Goal: Task Accomplishment & Management: Manage account settings

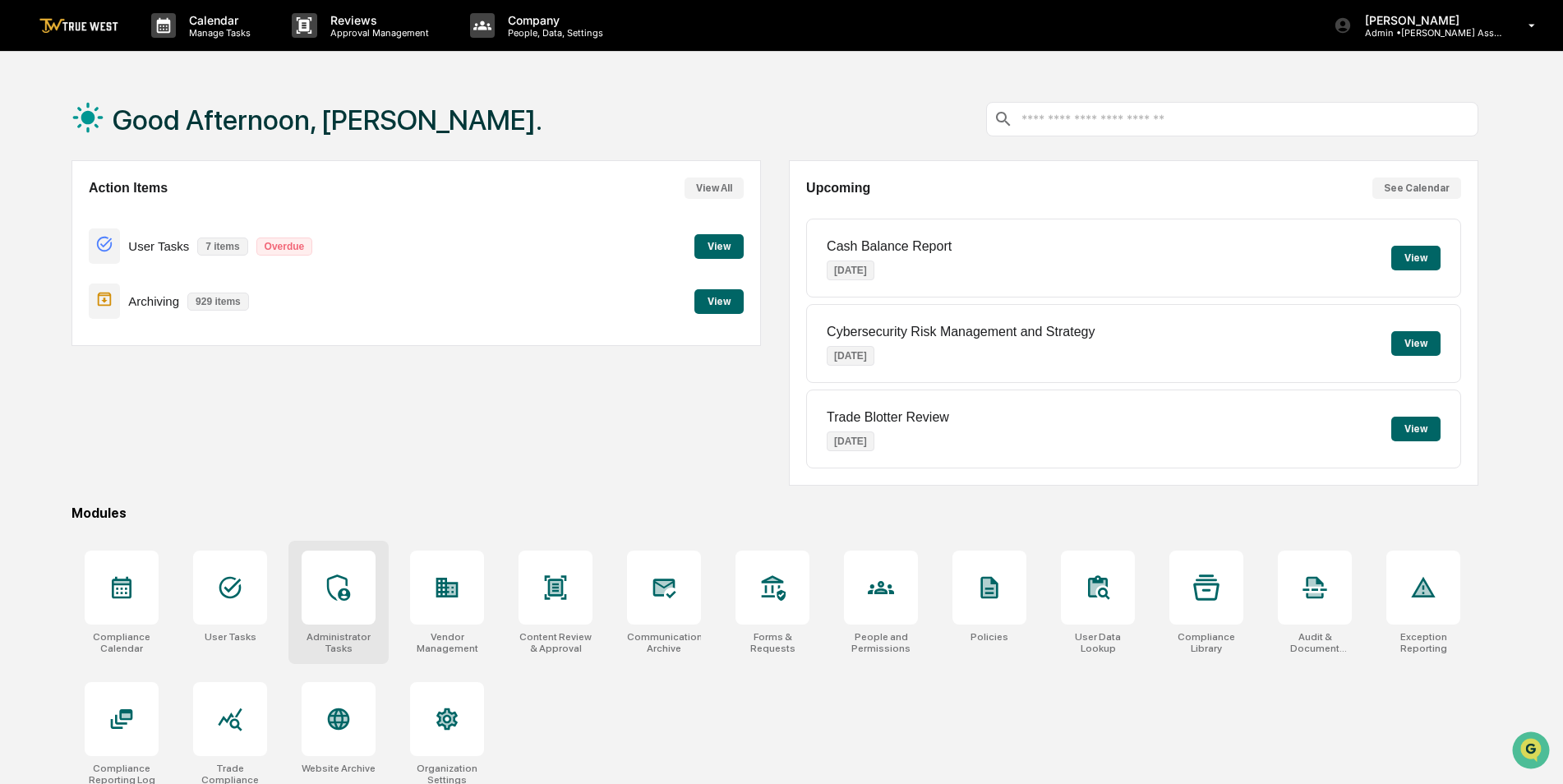
click at [338, 605] on div at bounding box center [338, 587] width 74 height 74
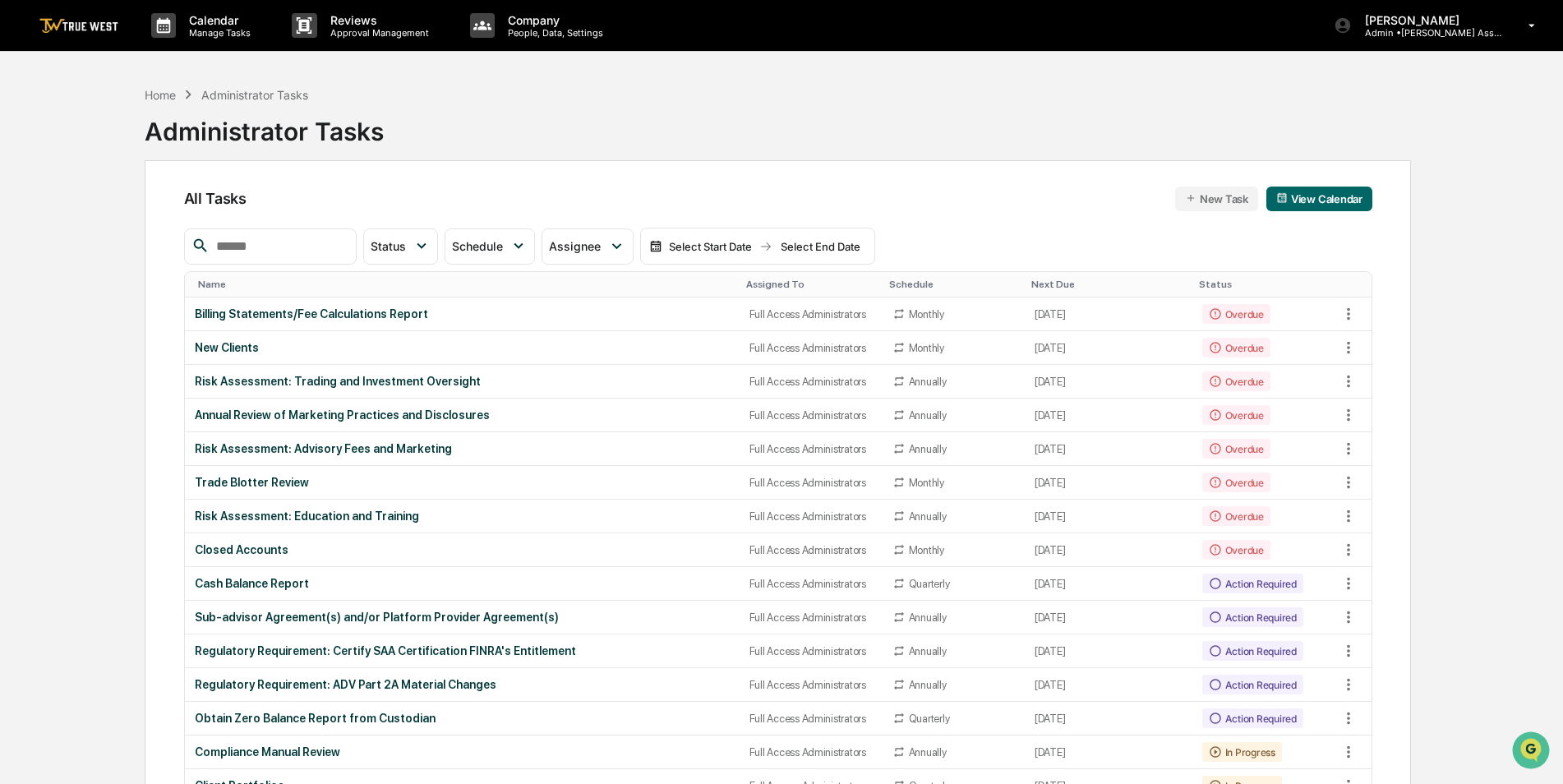
click at [746, 281] on div "Assigned To" at bounding box center [811, 284] width 130 height 11
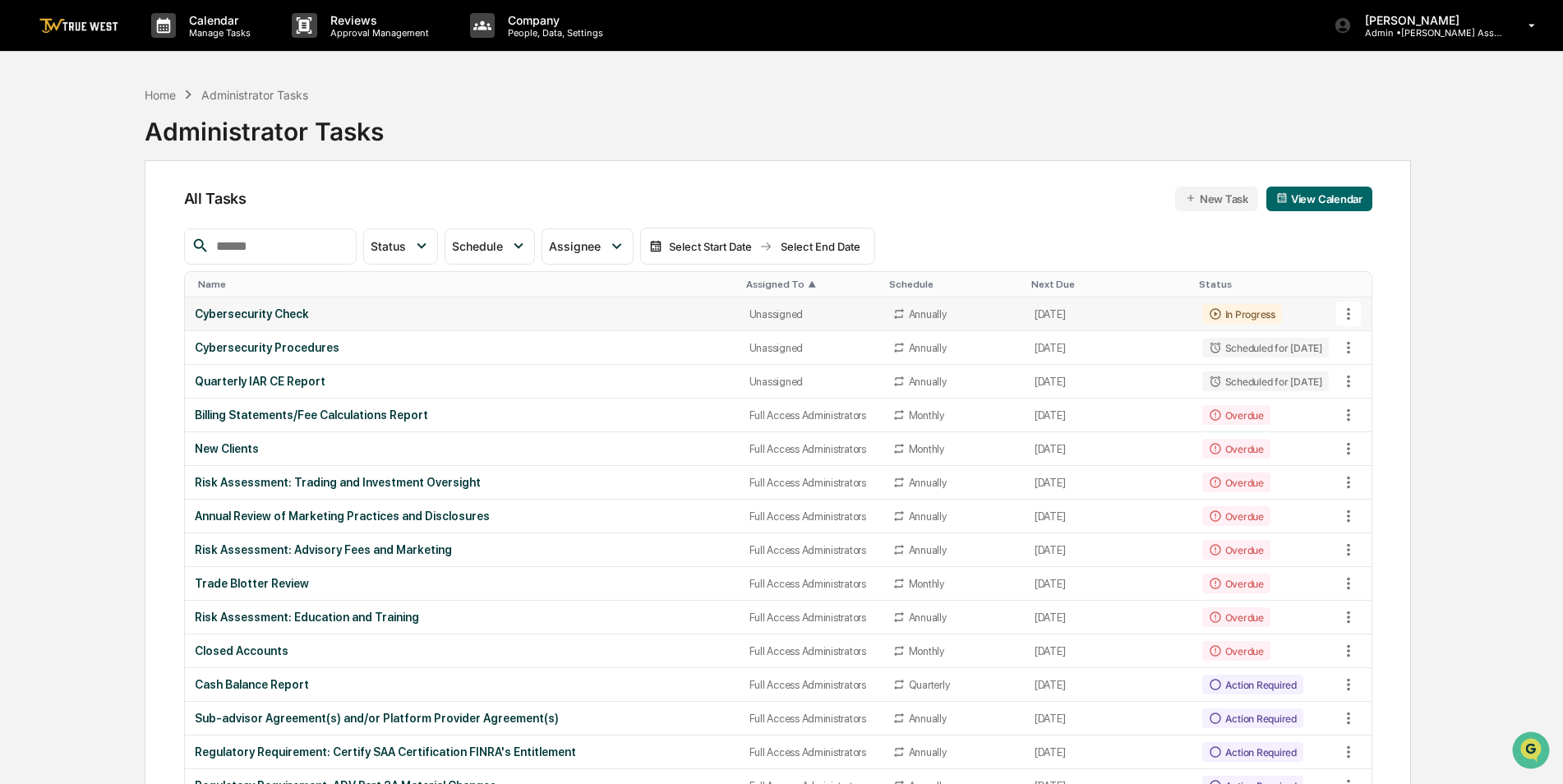
click at [378, 318] on div "Cybersecurity Check" at bounding box center [462, 314] width 535 height 13
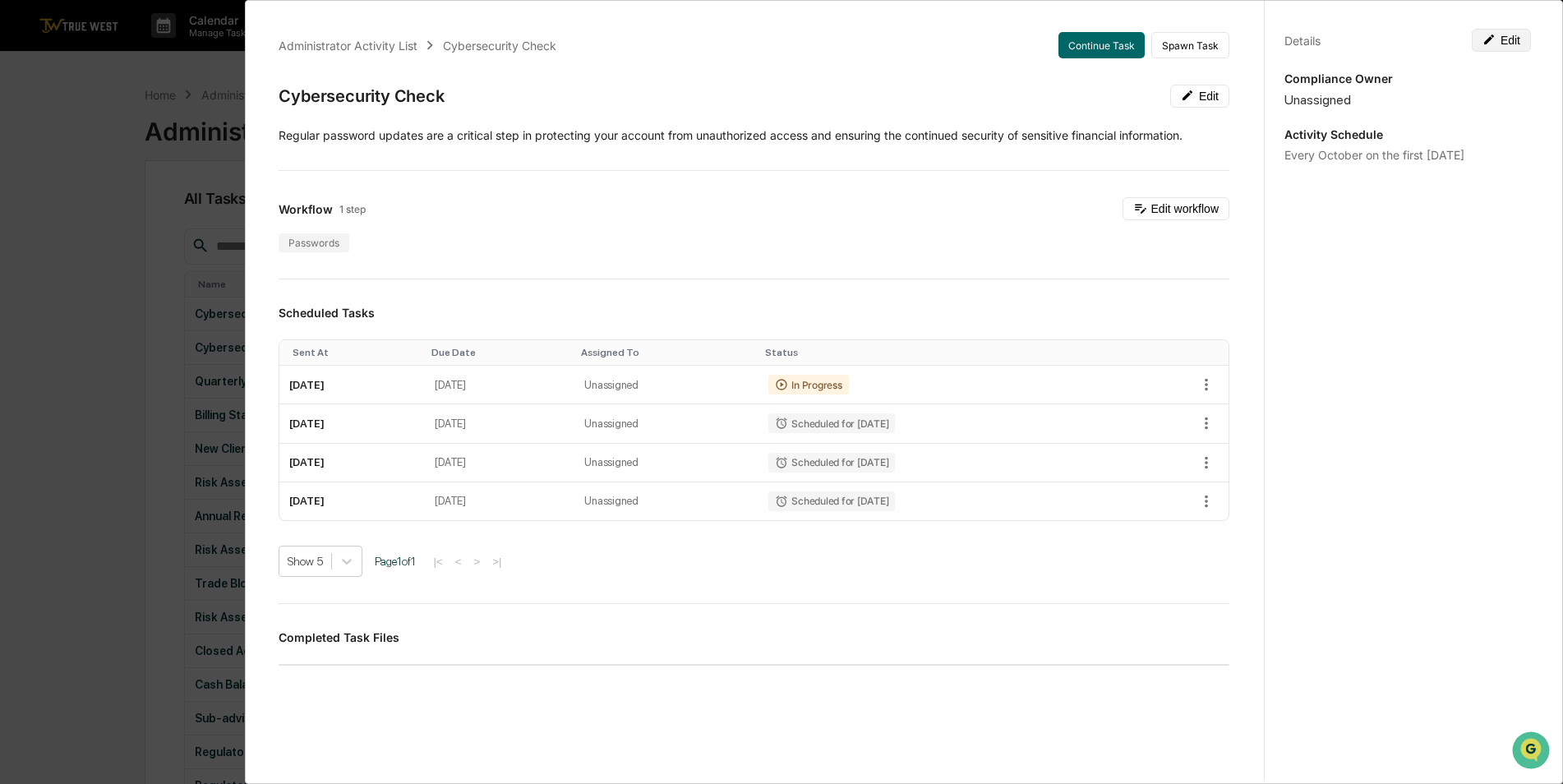
click at [1503, 35] on button "Edit" at bounding box center [1502, 40] width 59 height 23
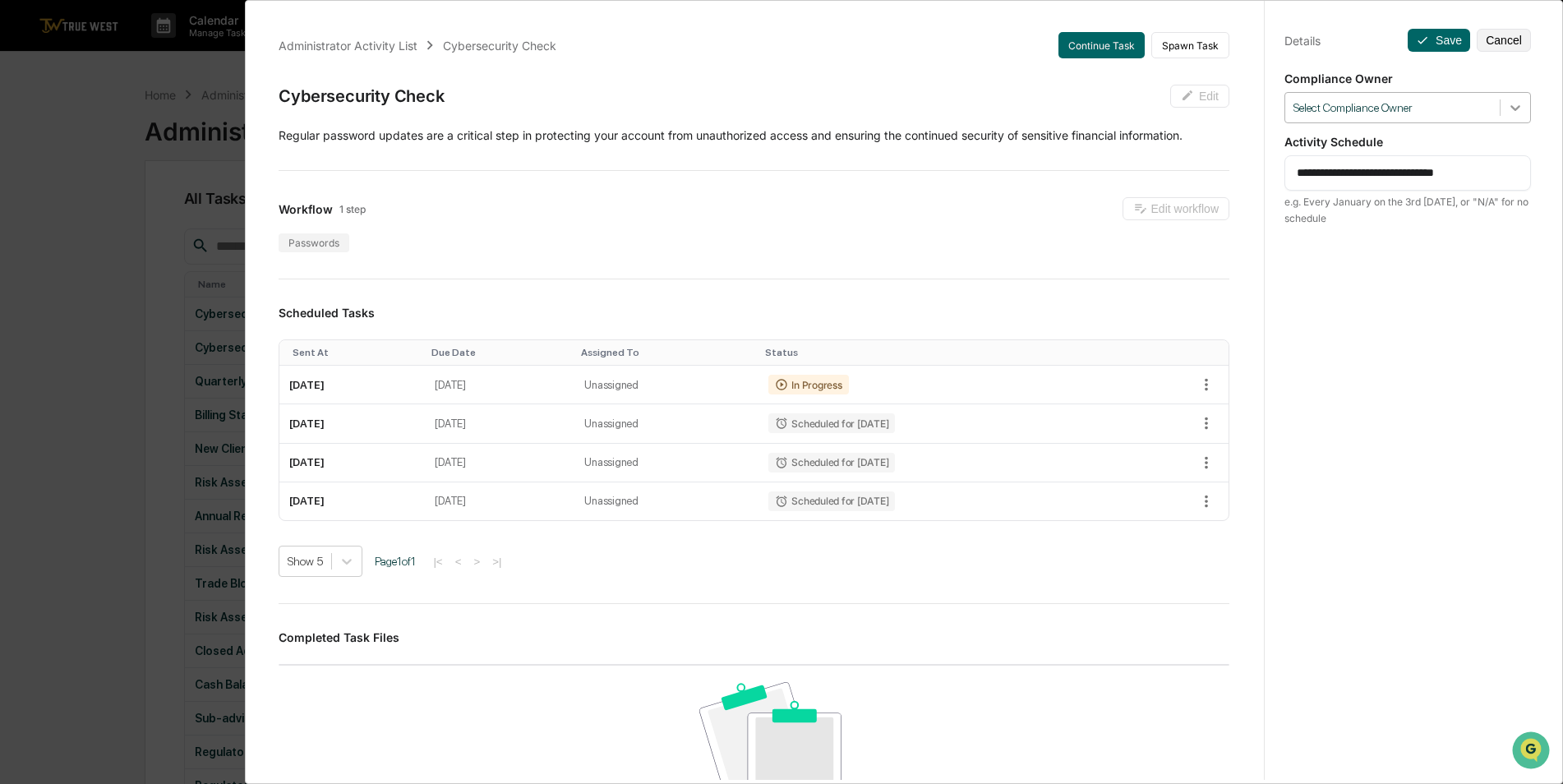
click at [1512, 106] on icon at bounding box center [1515, 107] width 16 height 16
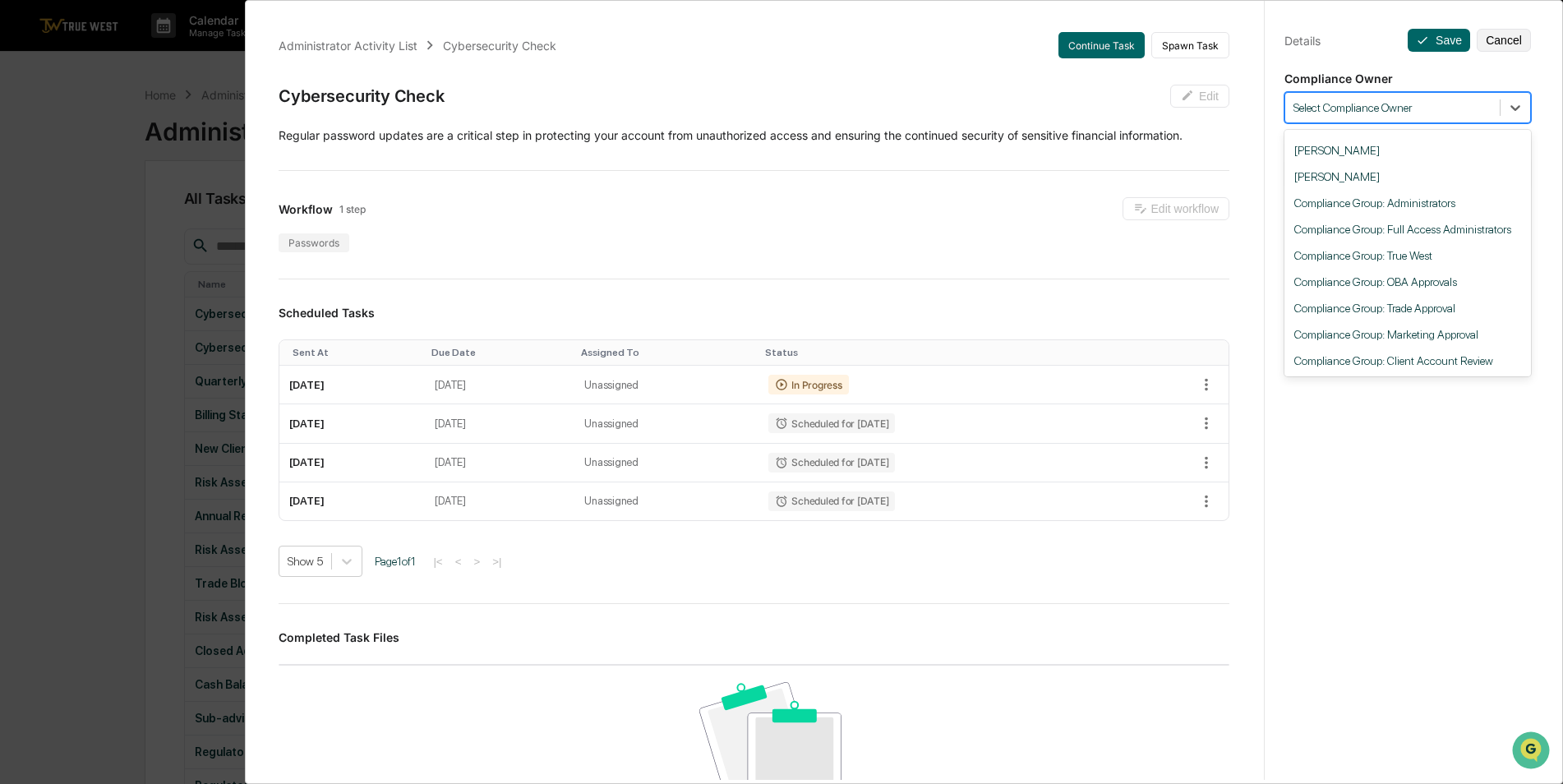
scroll to position [260, 0]
click at [112, 337] on div "Administrator Activity List Cybersecurity Check Continue Task Spawn Task Cybers…" at bounding box center [782, 392] width 1563 height 784
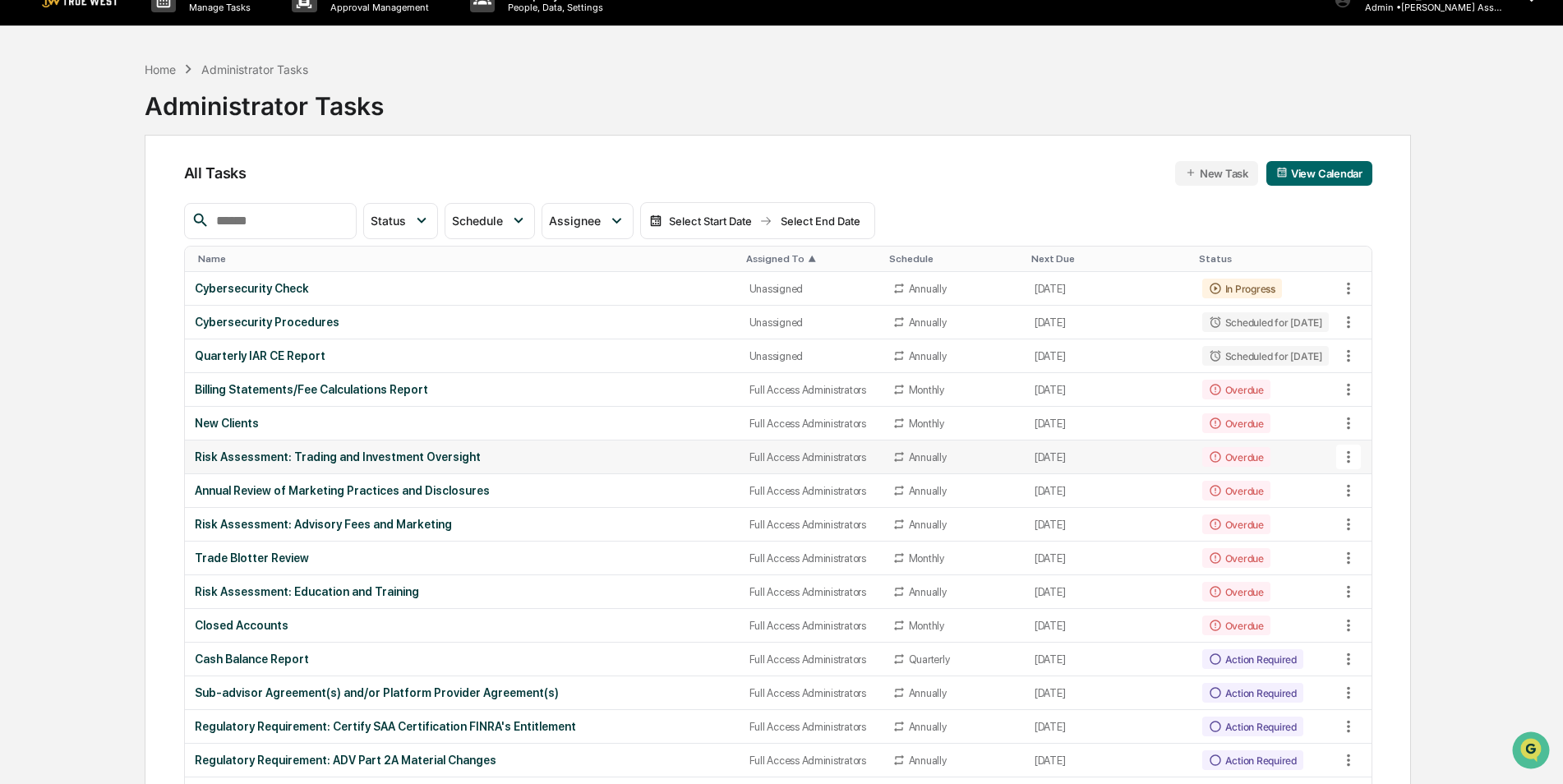
scroll to position [0, 0]
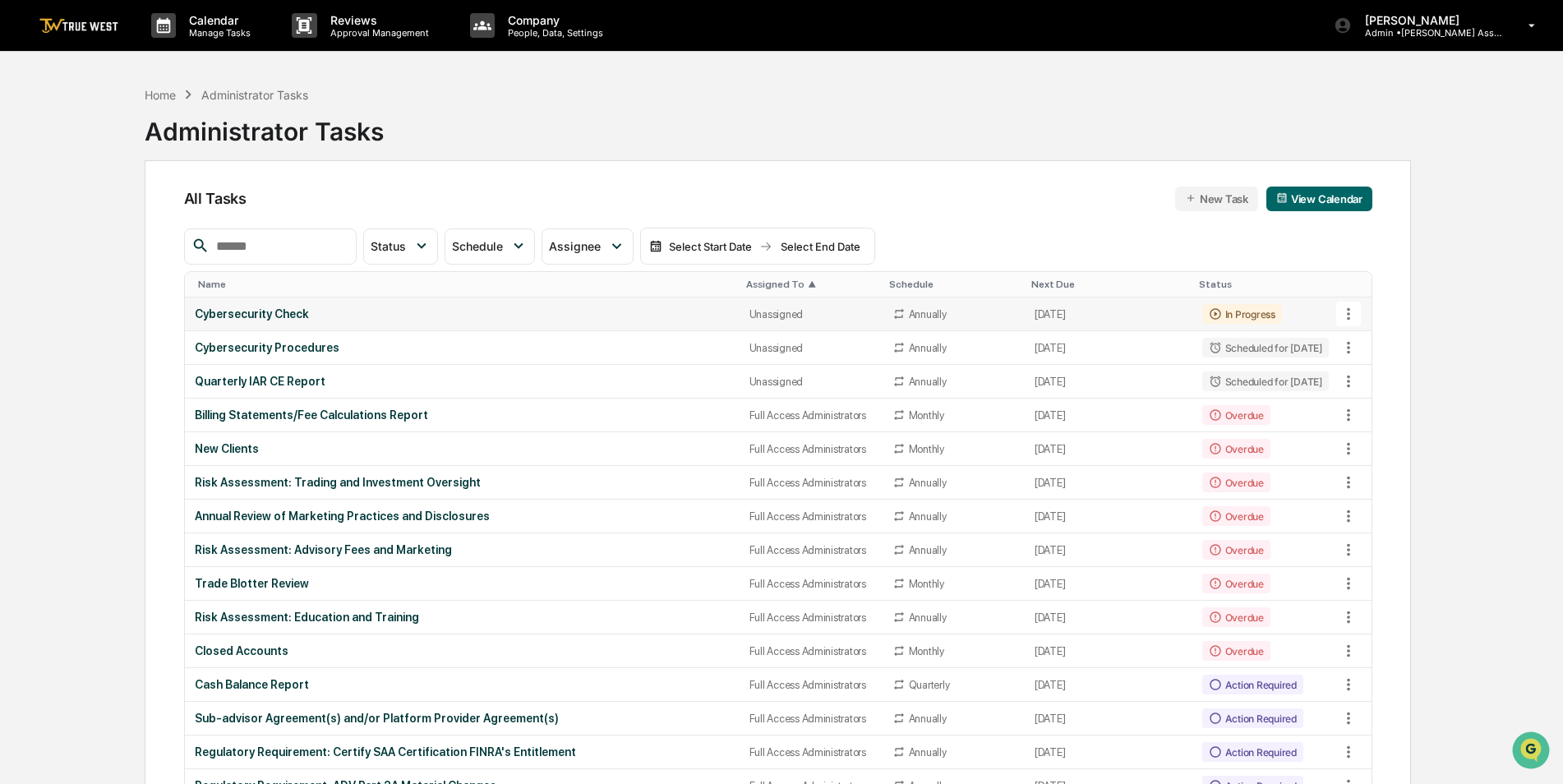
click at [275, 308] on div "Cybersecurity Check" at bounding box center [462, 314] width 535 height 13
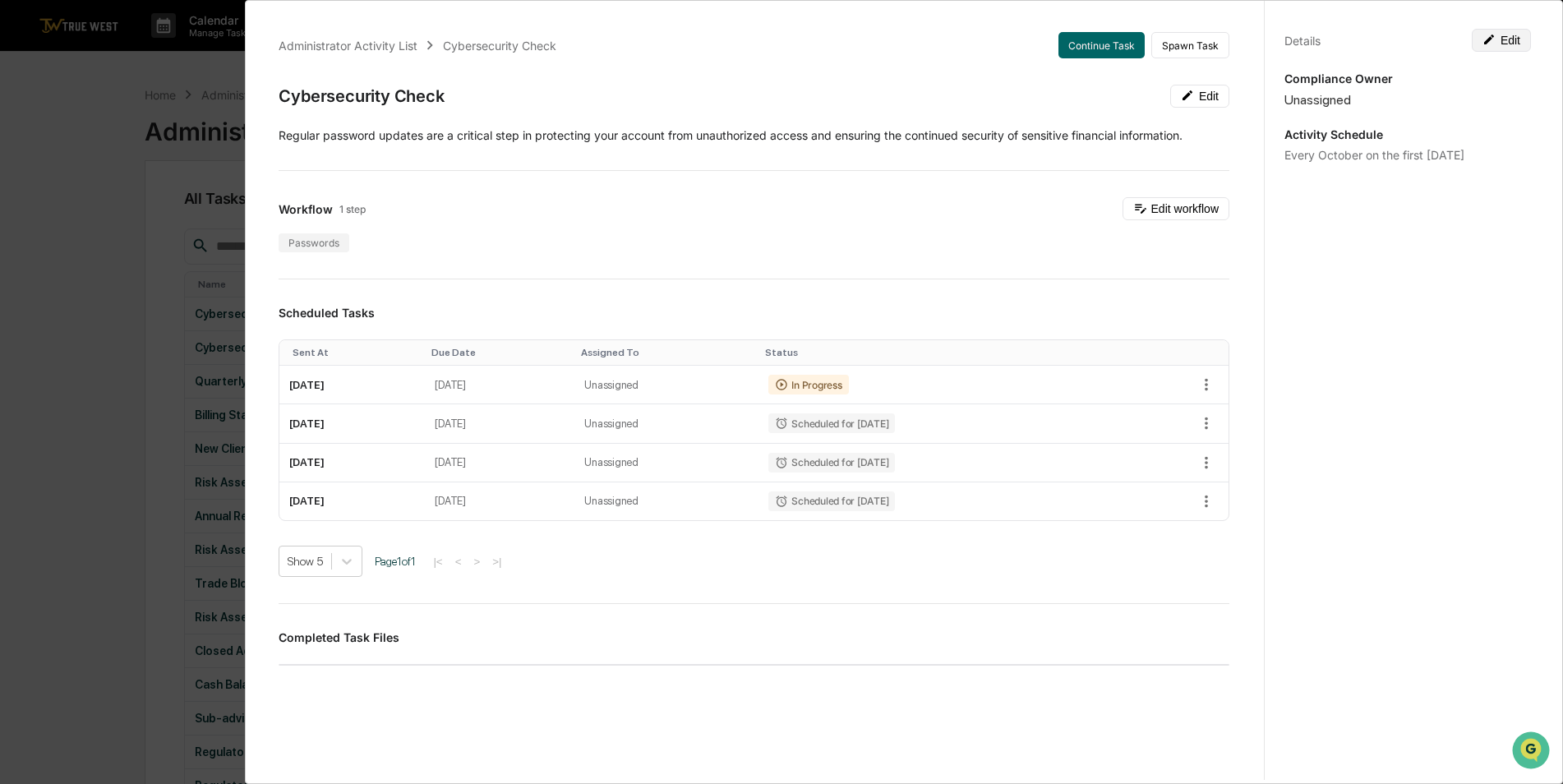
click at [1490, 40] on button "Edit" at bounding box center [1502, 40] width 59 height 23
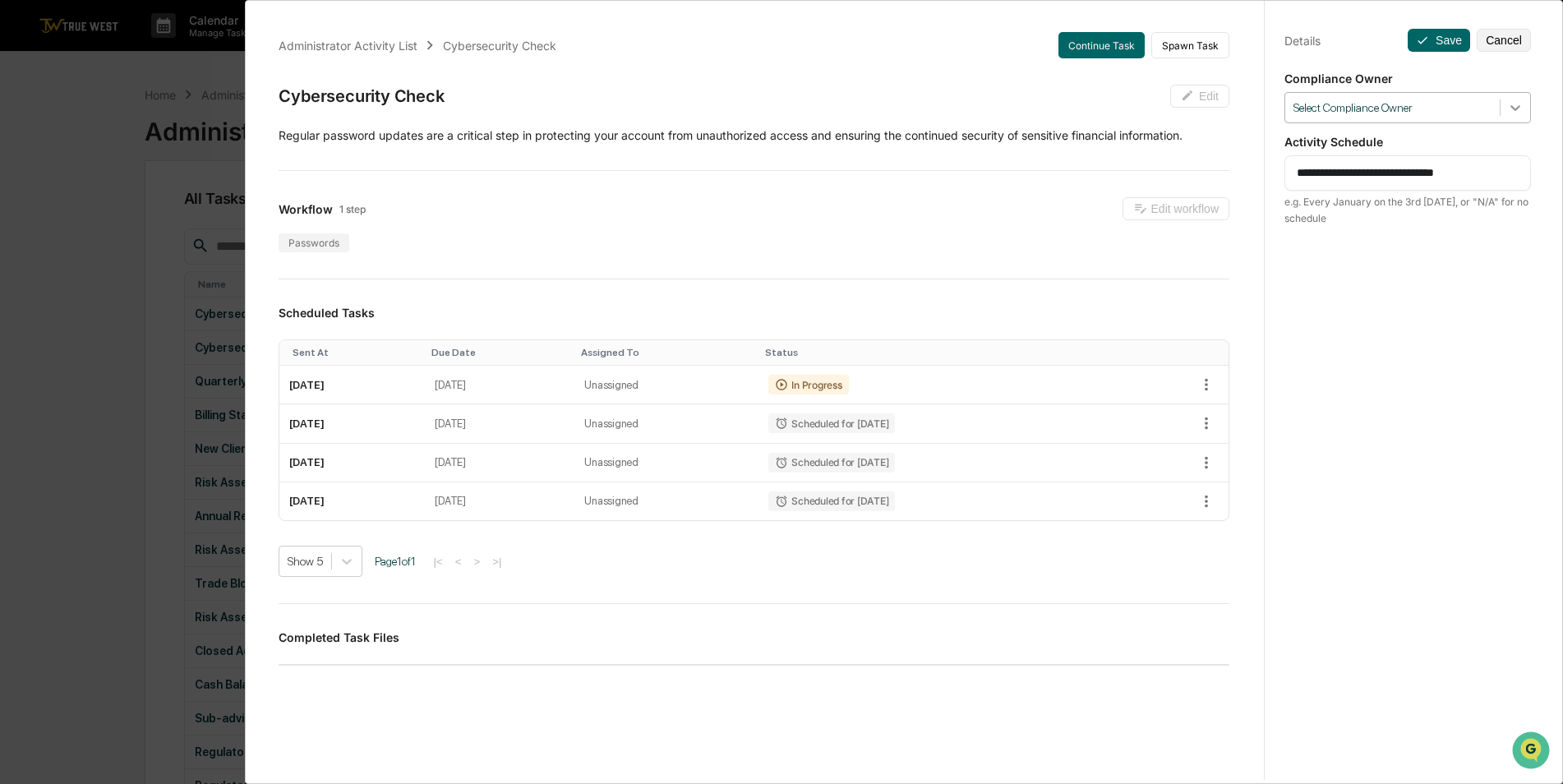
click at [1510, 116] on div at bounding box center [1515, 107] width 30 height 30
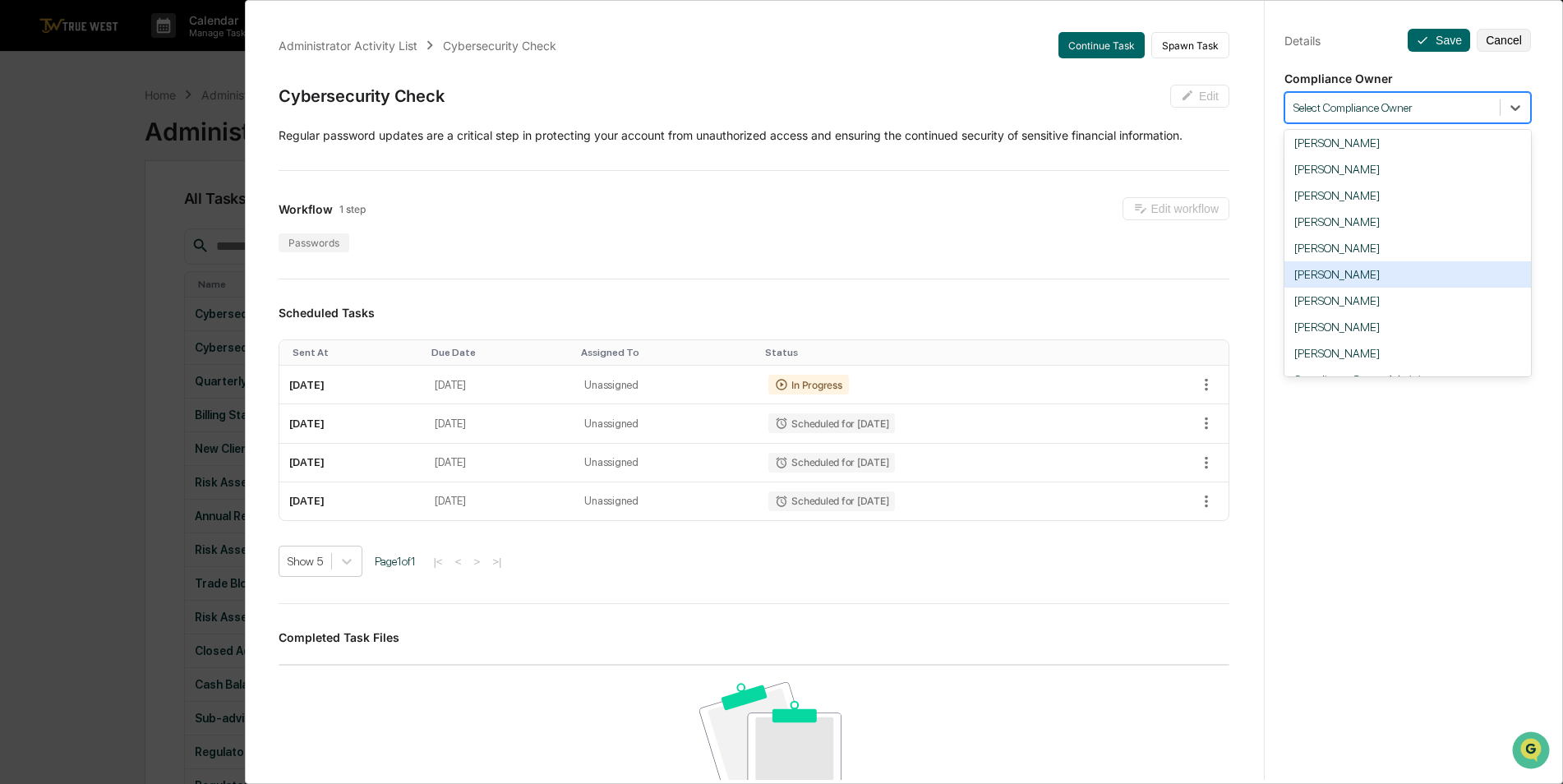
scroll to position [260, 0]
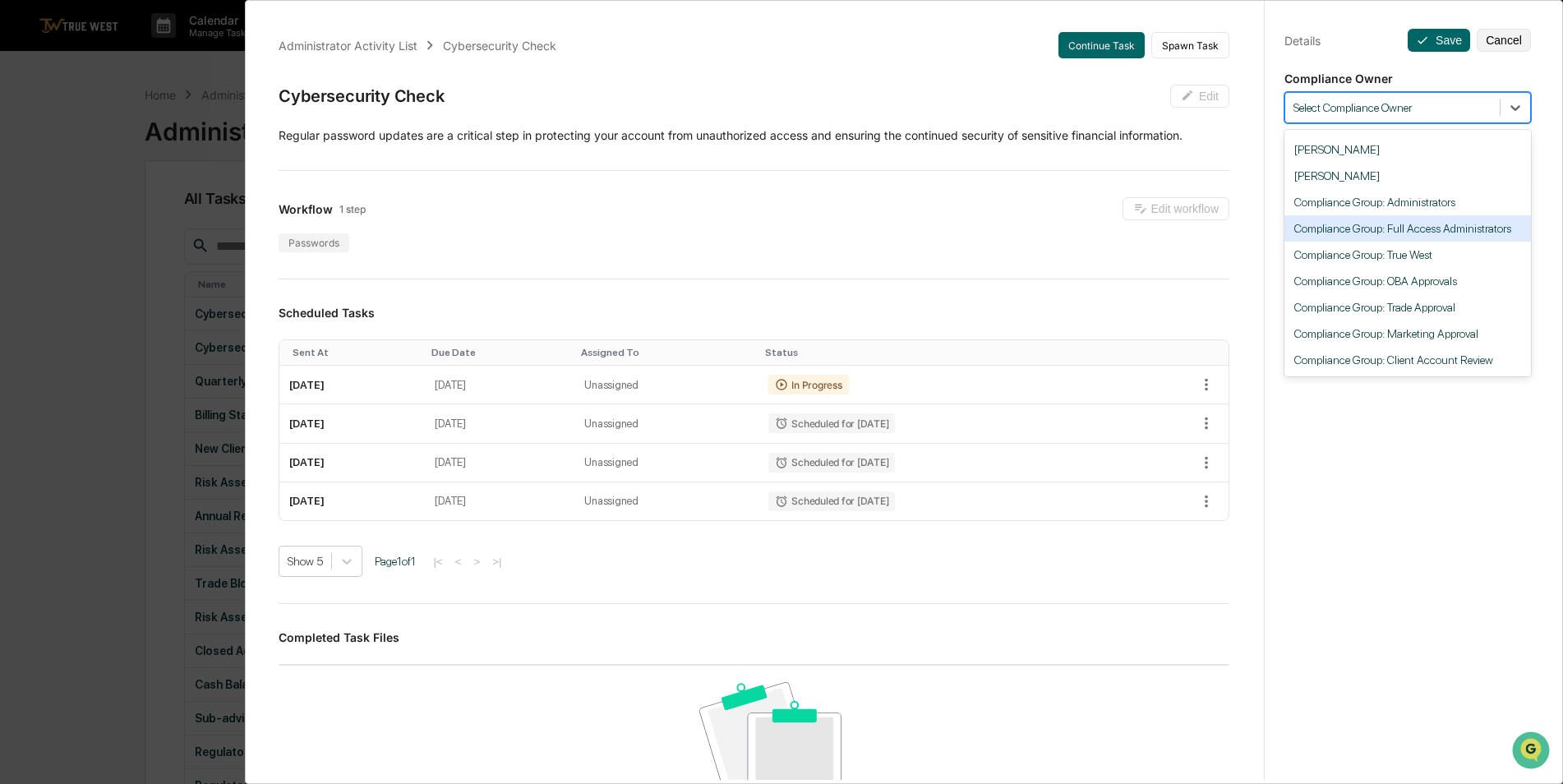
click at [1422, 230] on div "Compliance Group: Full Access Administrators" at bounding box center [1408, 228] width 247 height 26
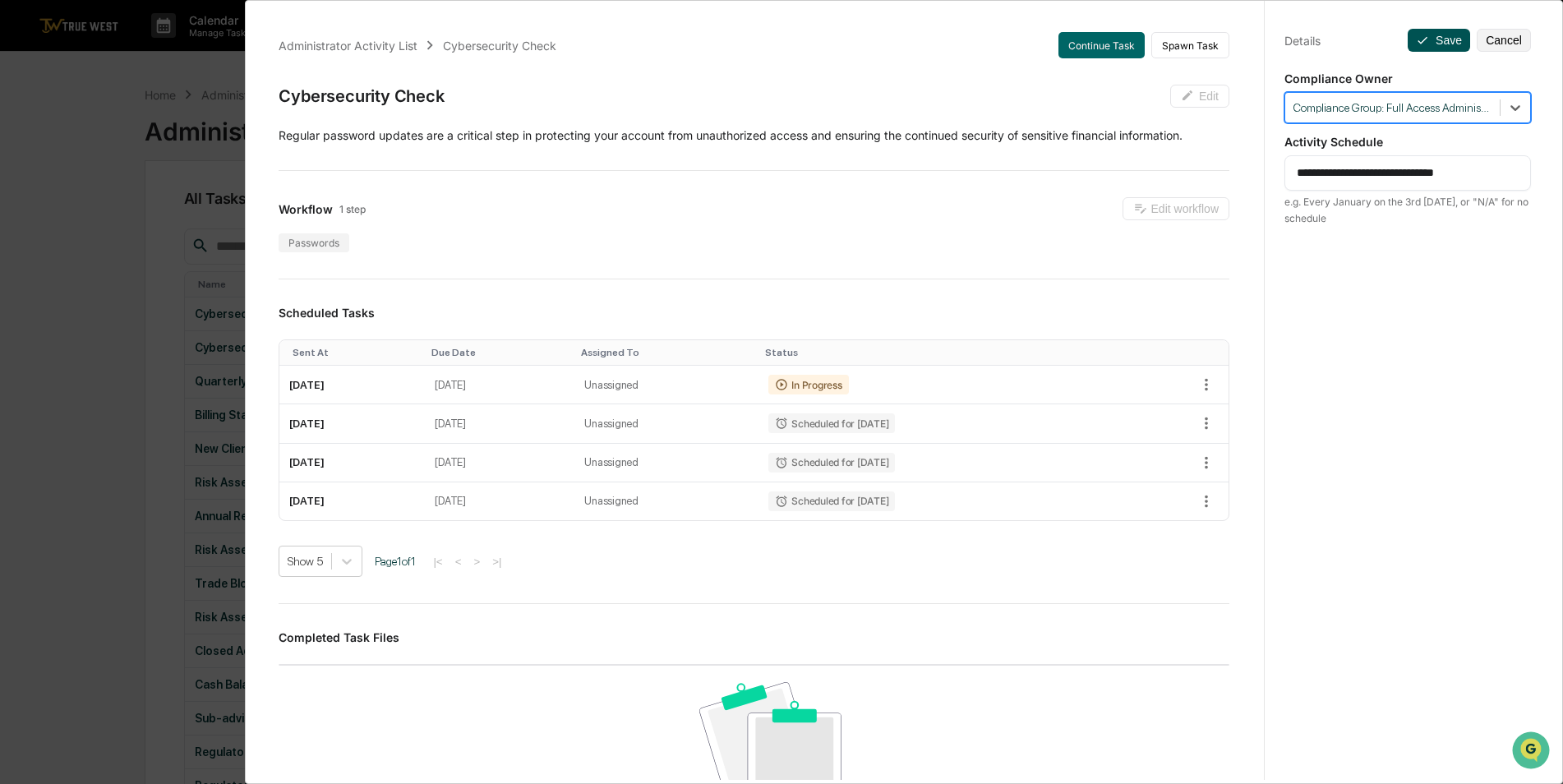
click at [1435, 44] on button "Save" at bounding box center [1439, 40] width 62 height 23
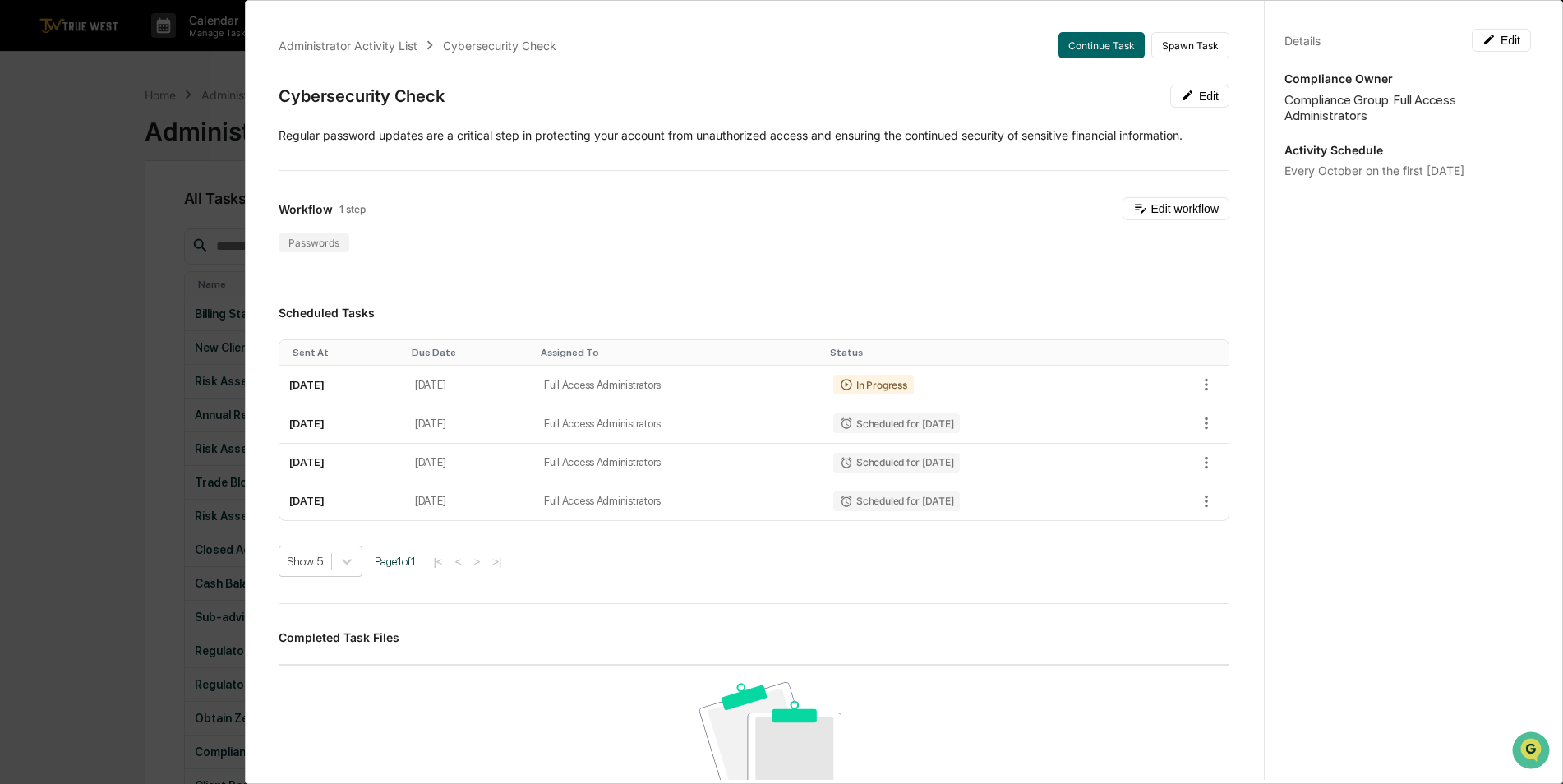
click at [57, 344] on div "Administrator Activity List Cybersecurity Check Continue Task Spawn Task Cybers…" at bounding box center [782, 392] width 1563 height 784
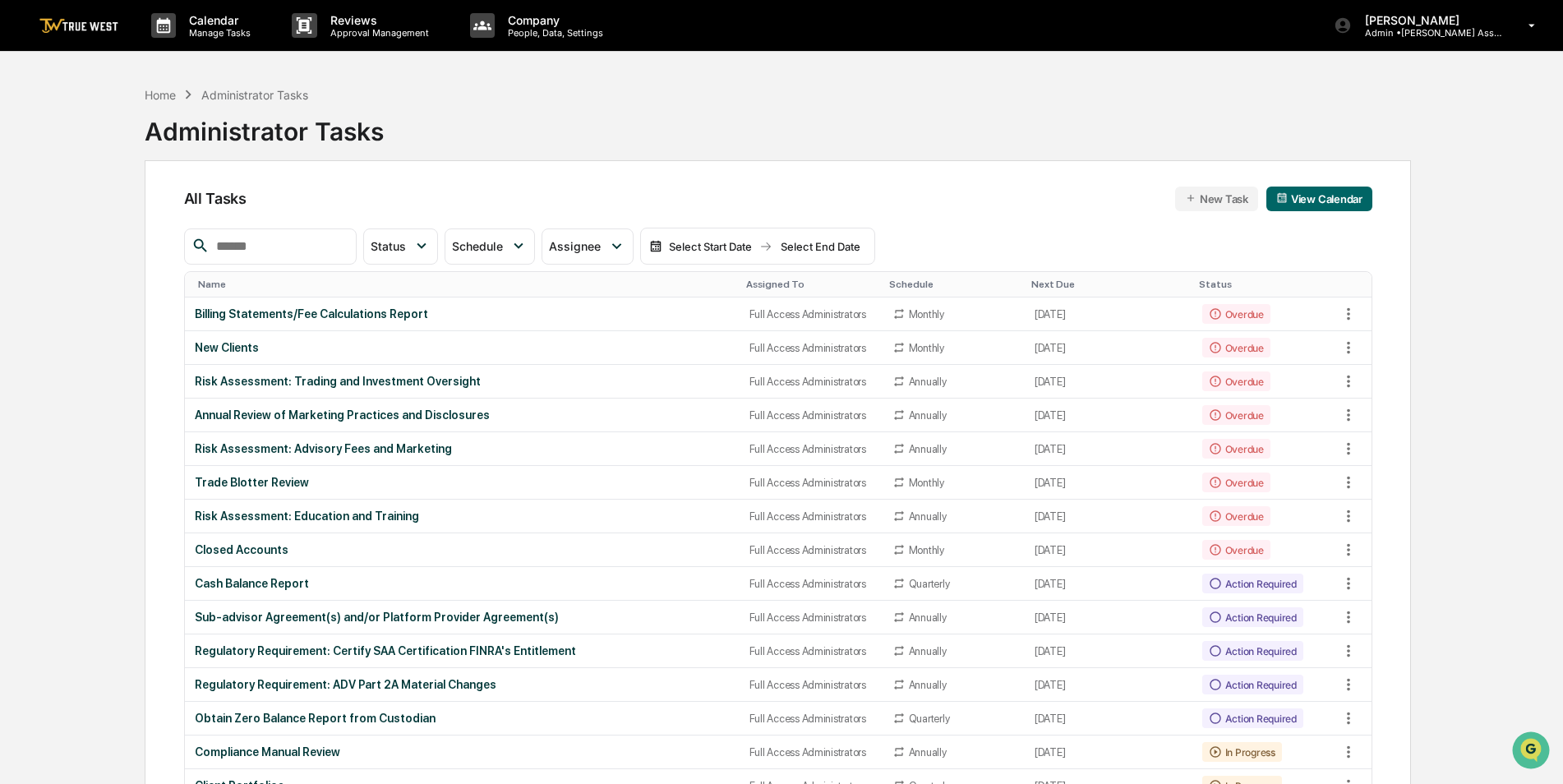
click at [746, 283] on div "Assigned To" at bounding box center [811, 284] width 130 height 11
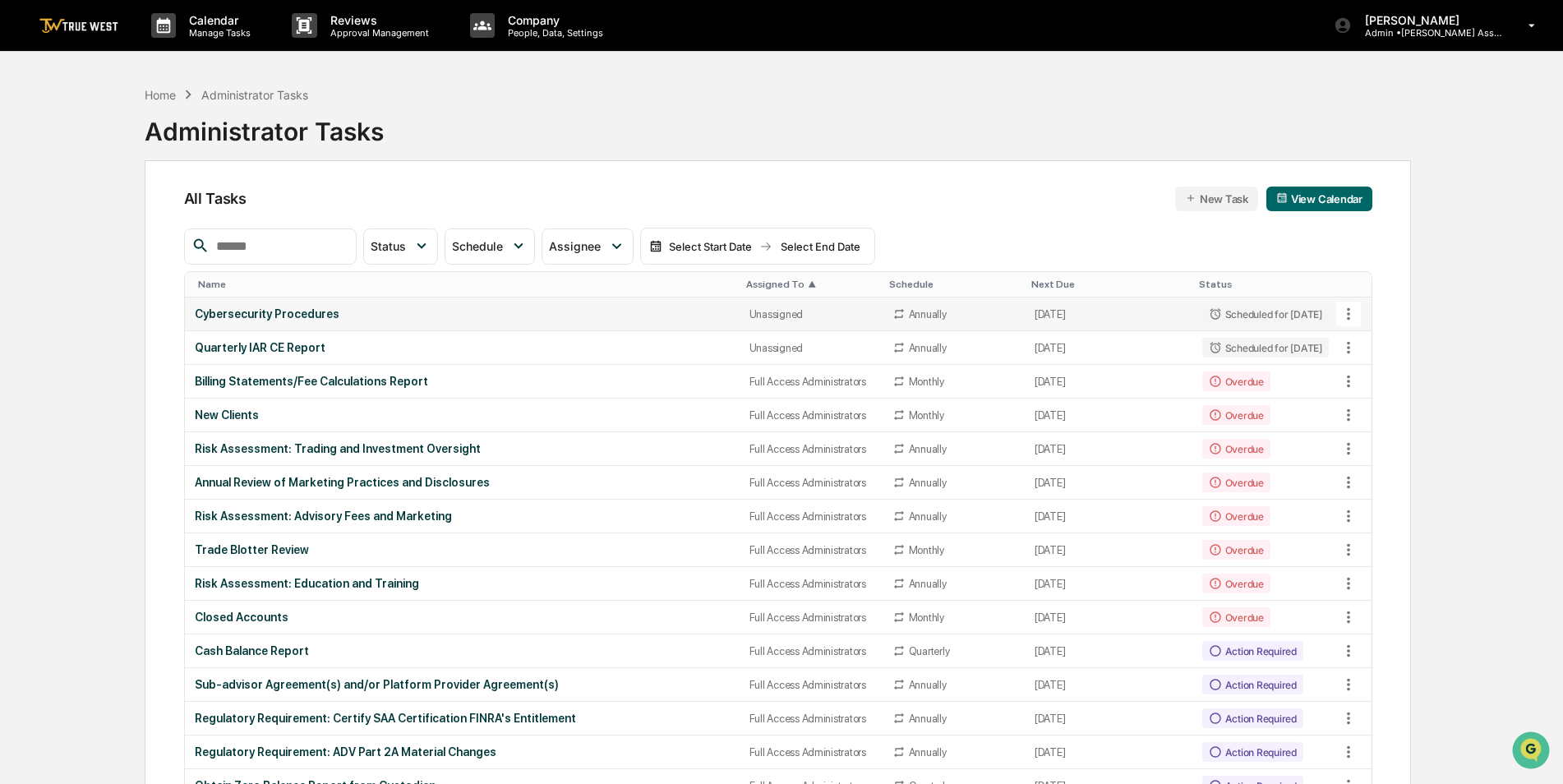
click at [443, 318] on div "Cybersecurity Procedures" at bounding box center [462, 314] width 535 height 13
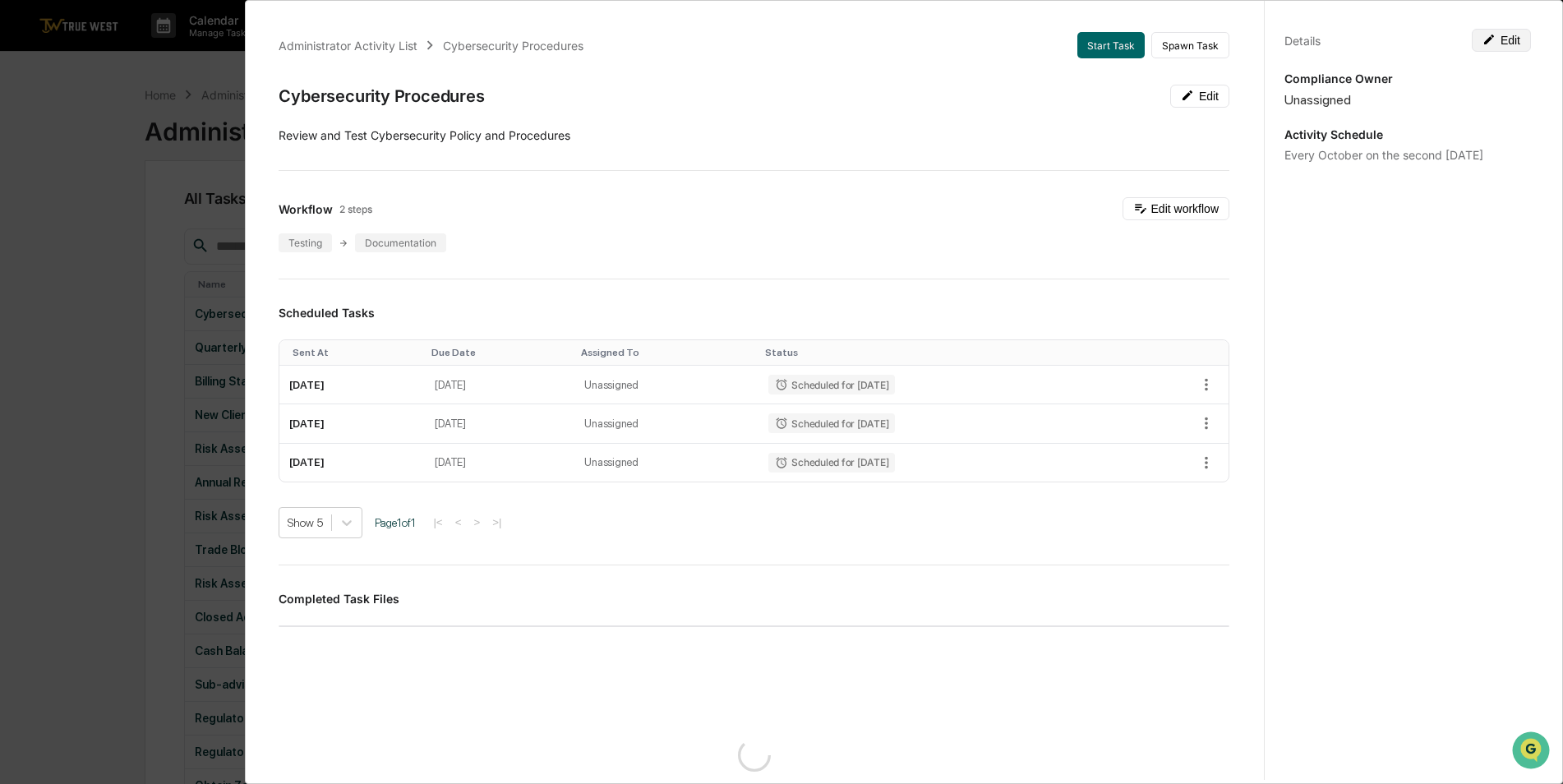
click at [1516, 50] on button "Edit" at bounding box center [1502, 40] width 59 height 23
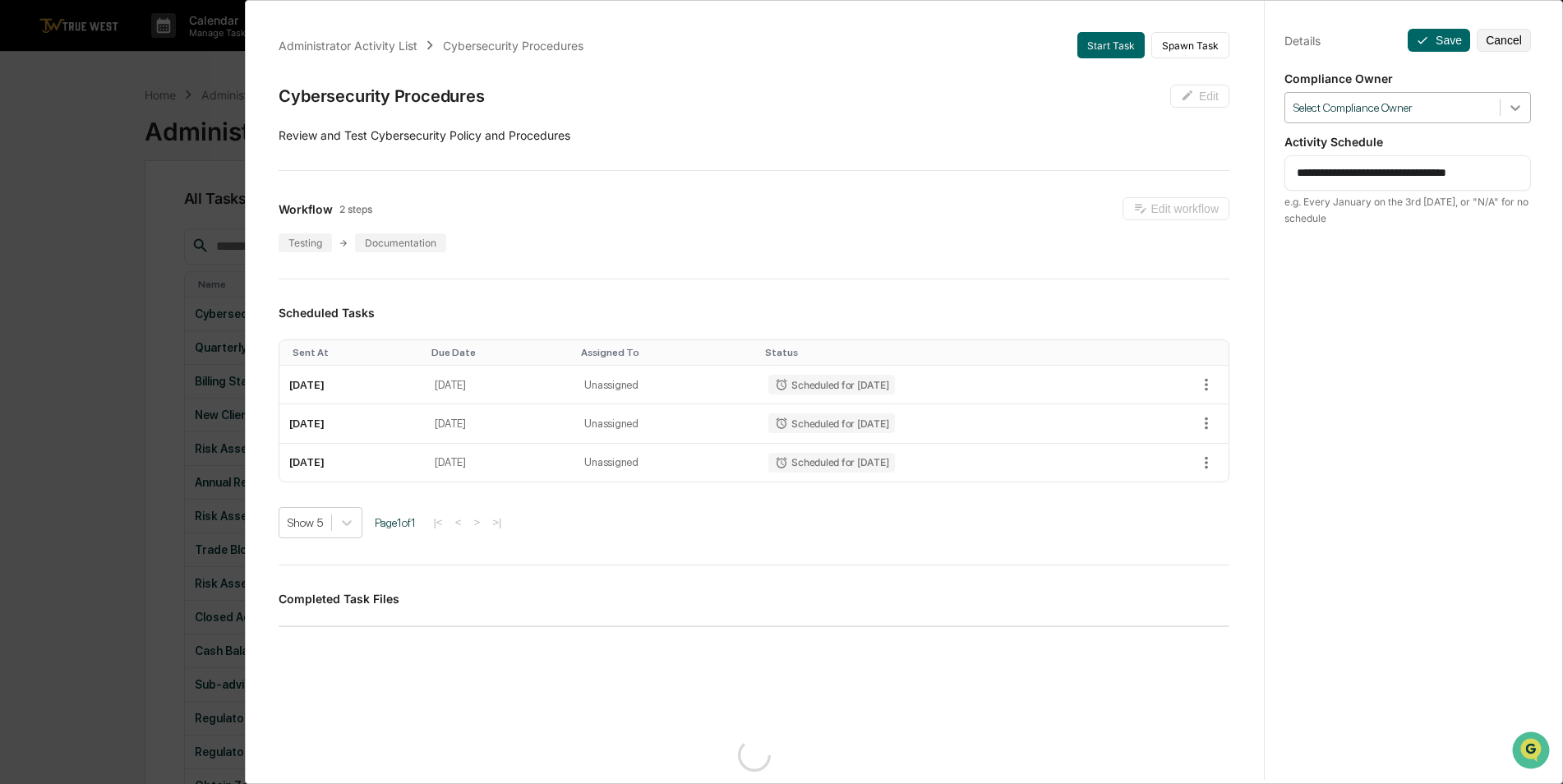
click at [1515, 108] on icon at bounding box center [1515, 107] width 16 height 16
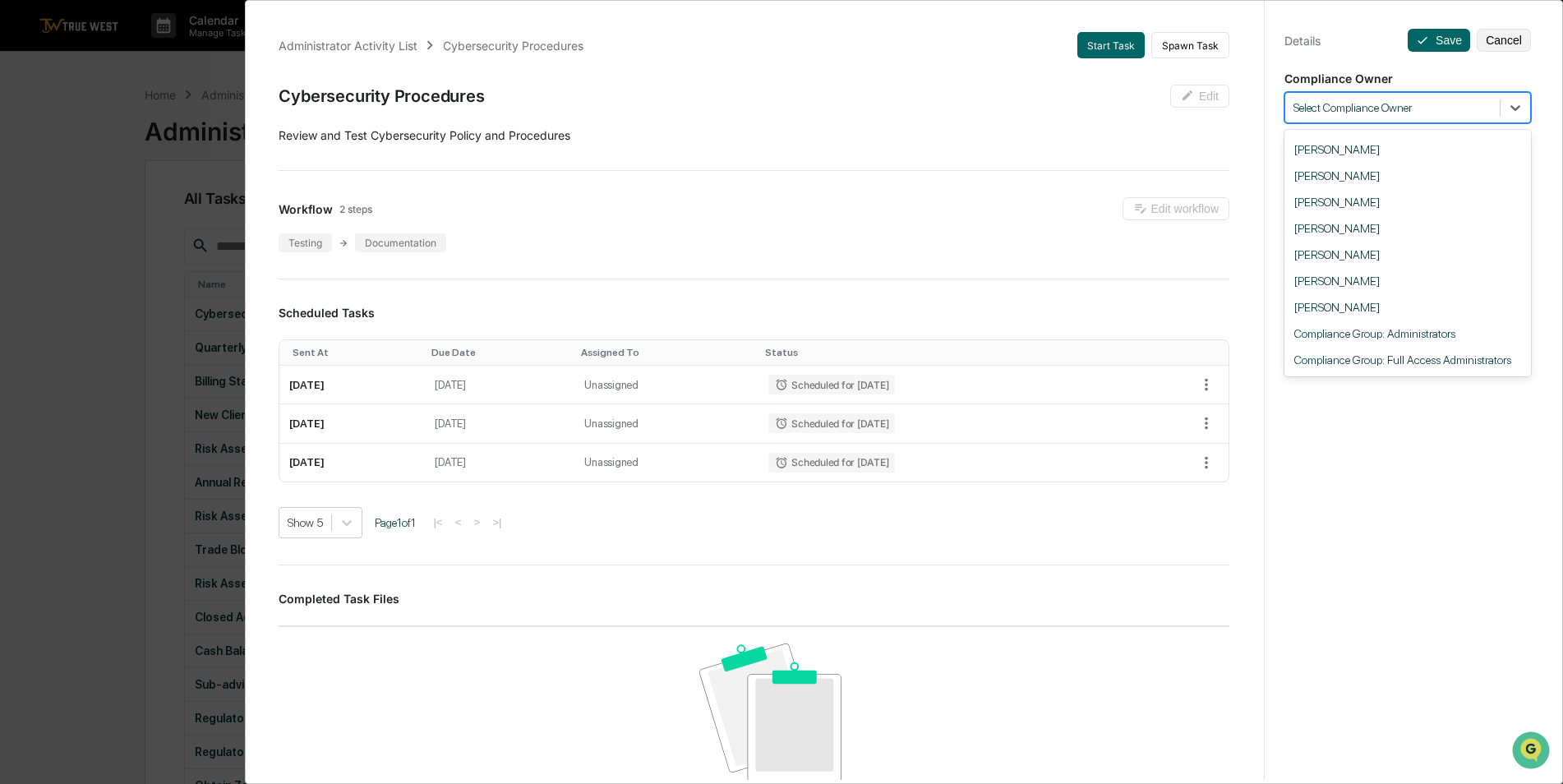
scroll to position [247, 0]
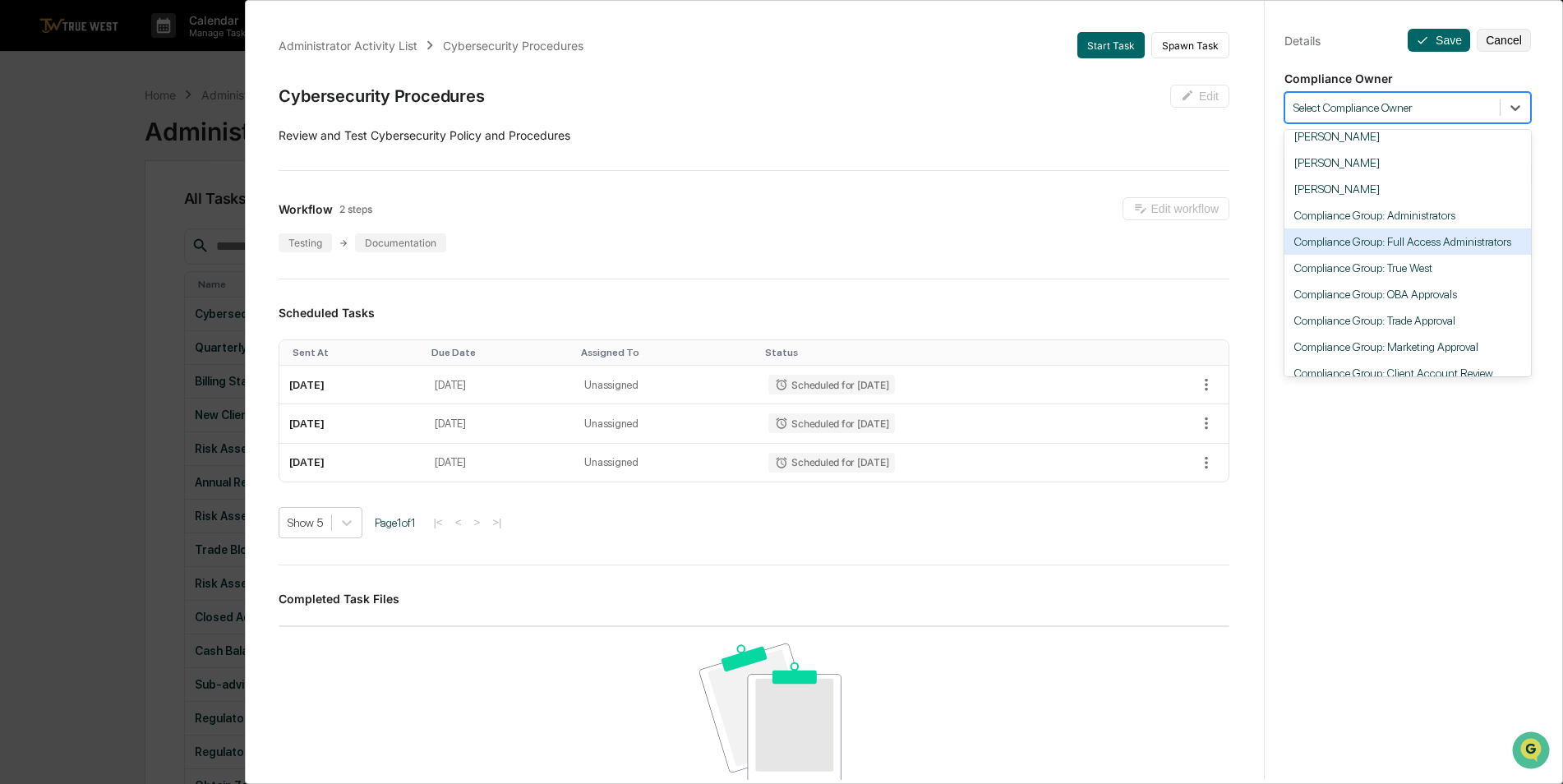
click at [1435, 241] on div "Compliance Group: Full Access Administrators" at bounding box center [1408, 241] width 247 height 26
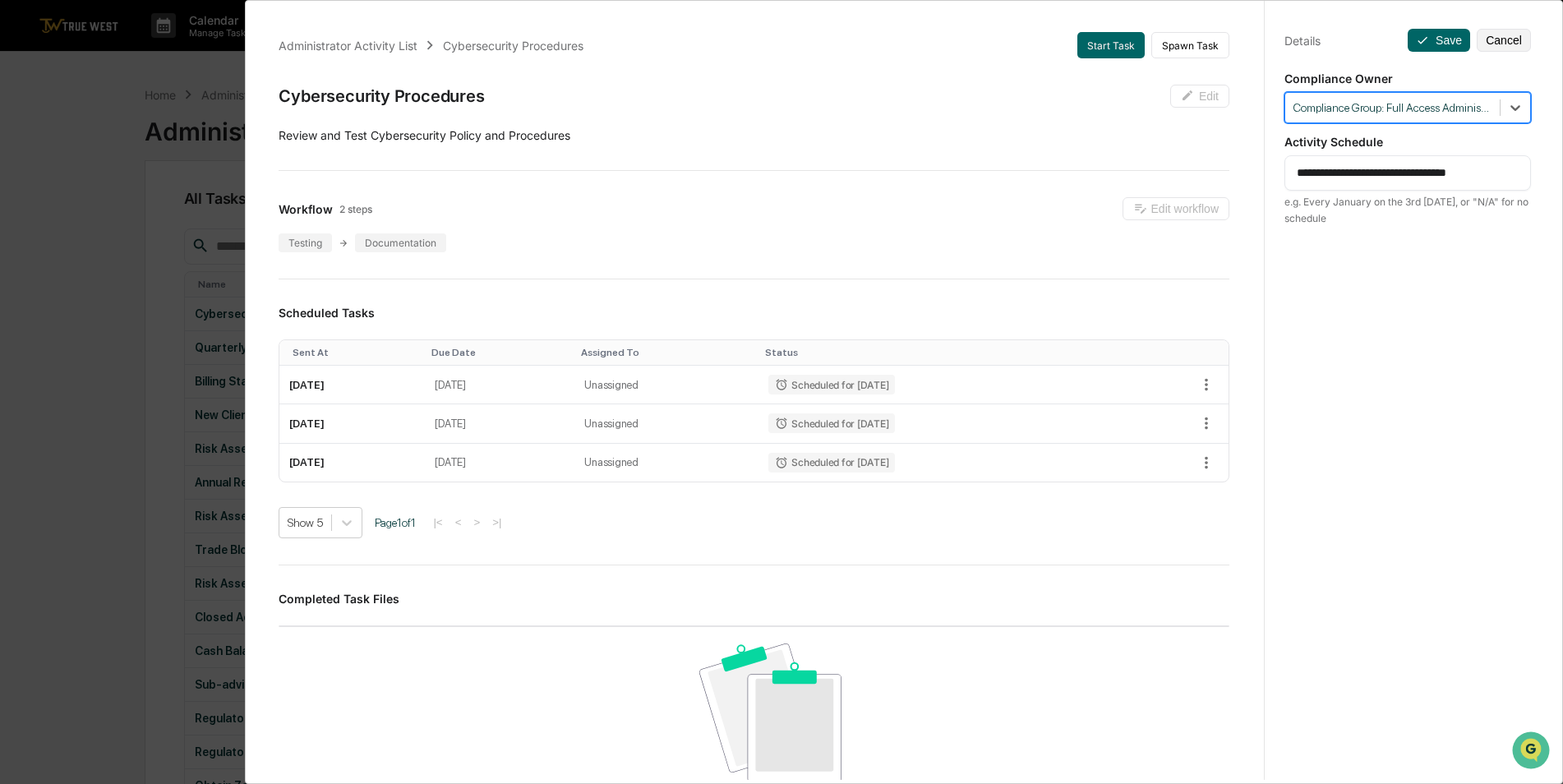
click at [1437, 52] on div "**********" at bounding box center [1408, 407] width 287 height 823
click at [1429, 44] on button "Save" at bounding box center [1439, 40] width 62 height 23
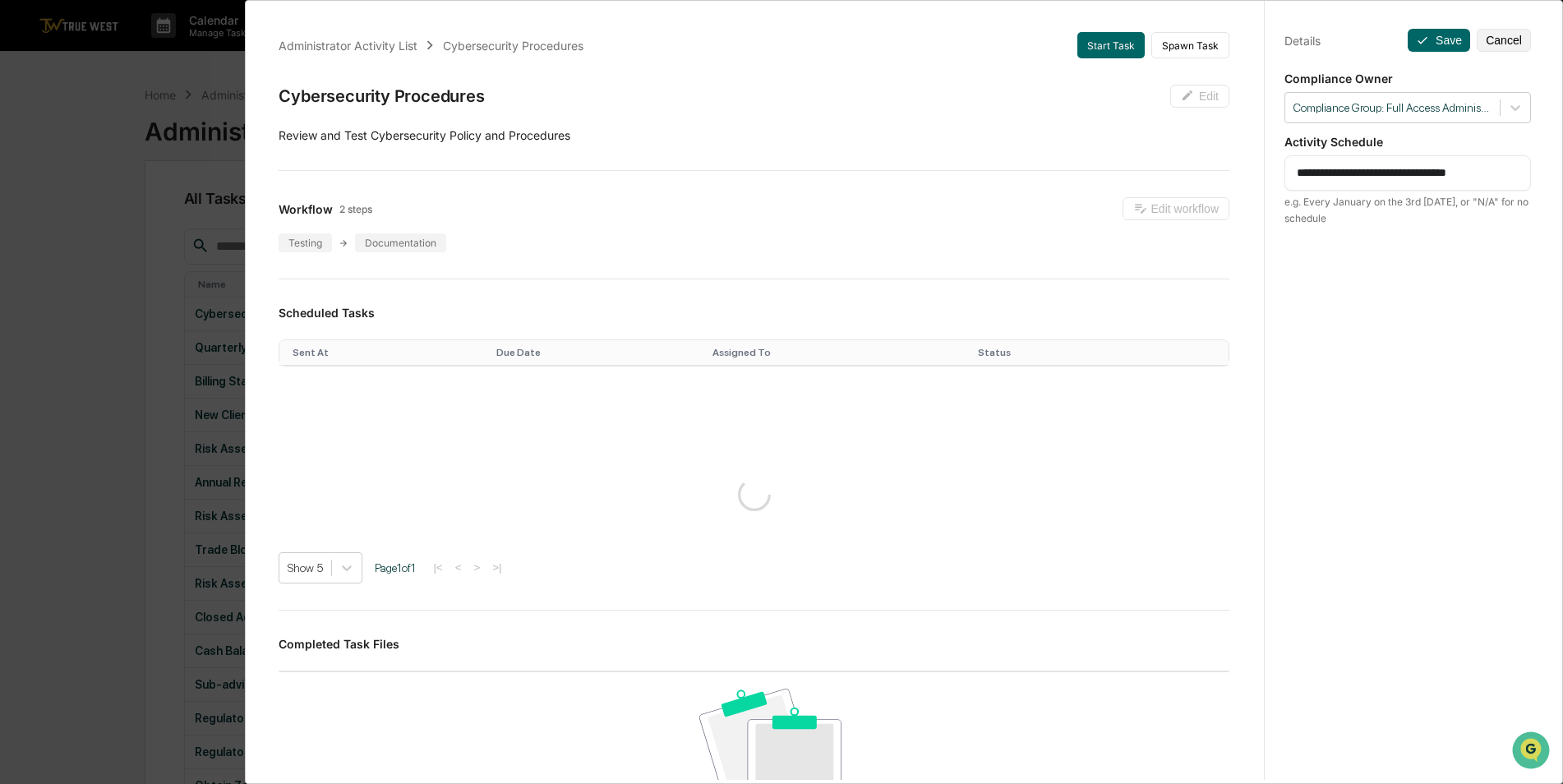
click at [66, 289] on div "**********" at bounding box center [782, 392] width 1563 height 784
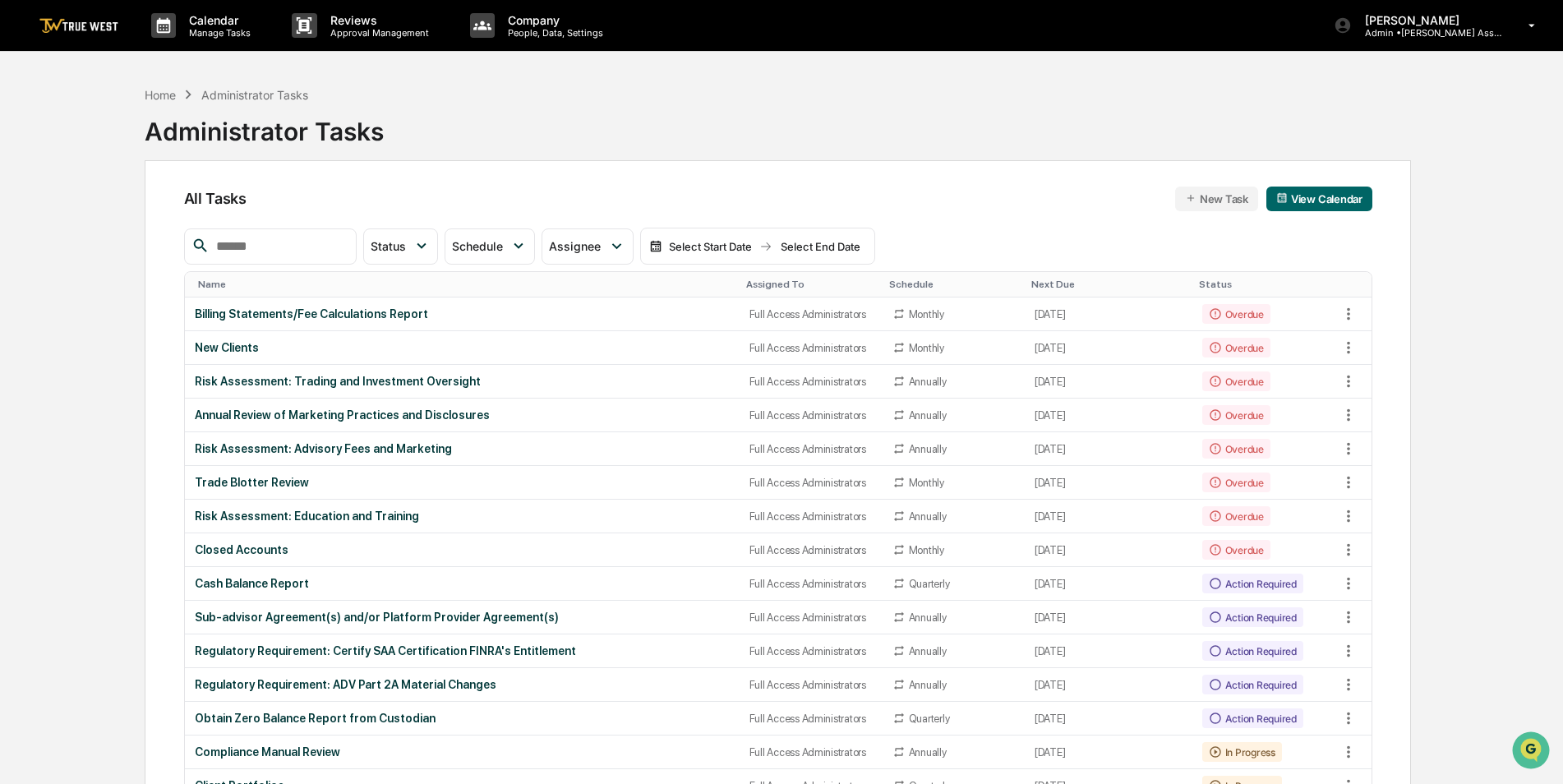
click at [746, 285] on div "Assigned To" at bounding box center [811, 284] width 130 height 11
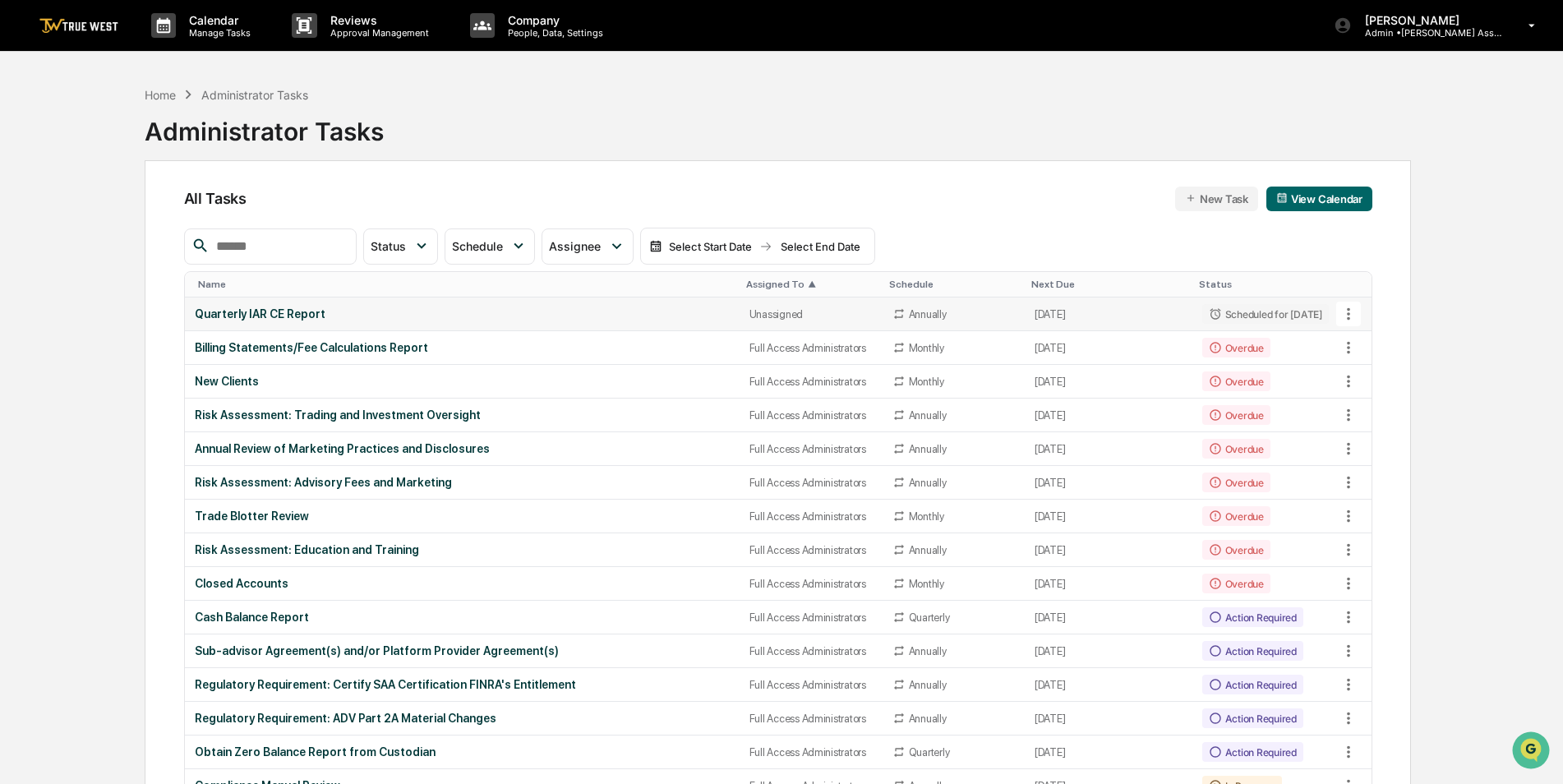
click at [672, 318] on div "Quarterly IAR CE Report" at bounding box center [462, 314] width 535 height 13
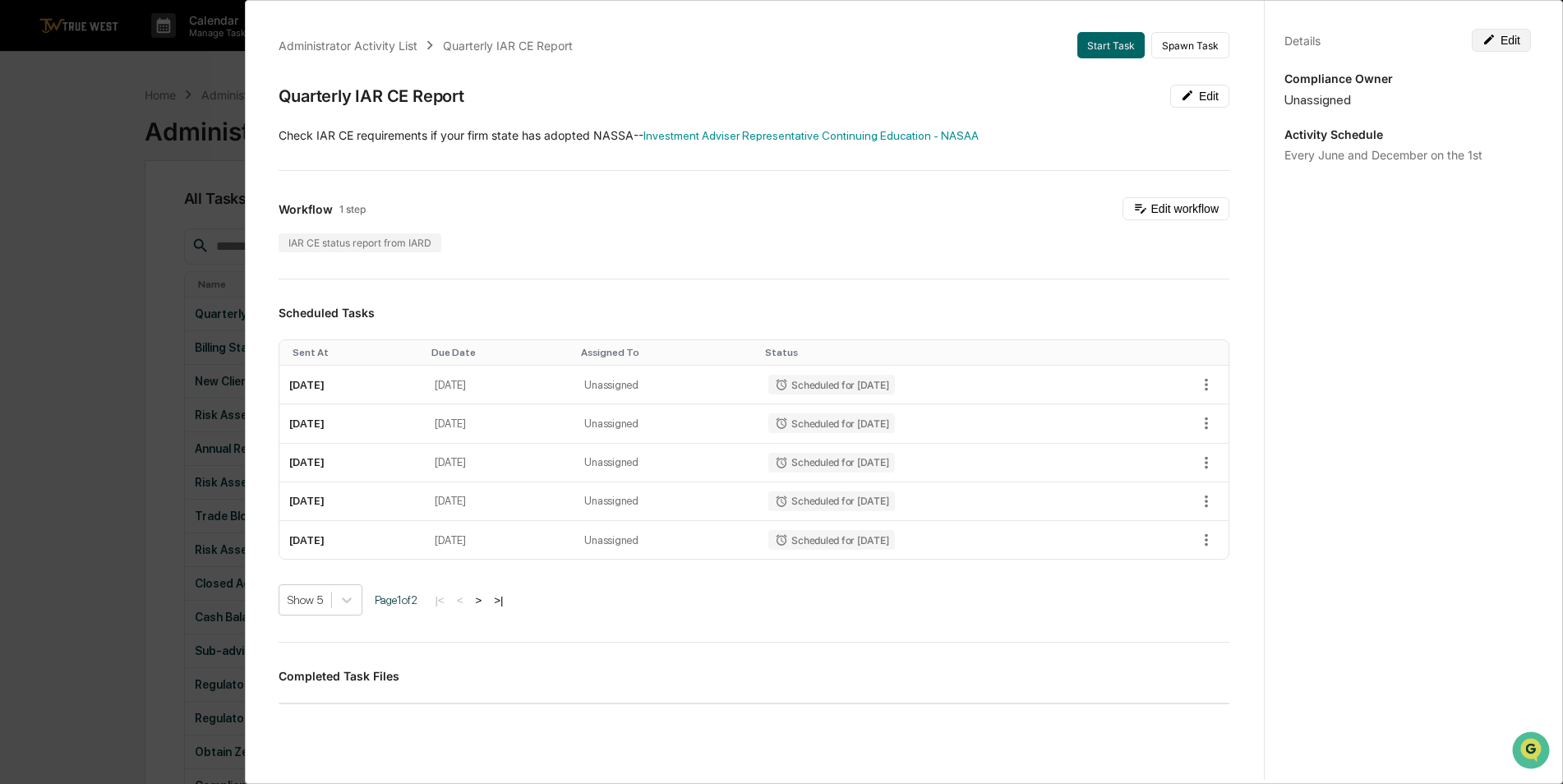
click at [1493, 43] on button "Edit" at bounding box center [1502, 40] width 59 height 23
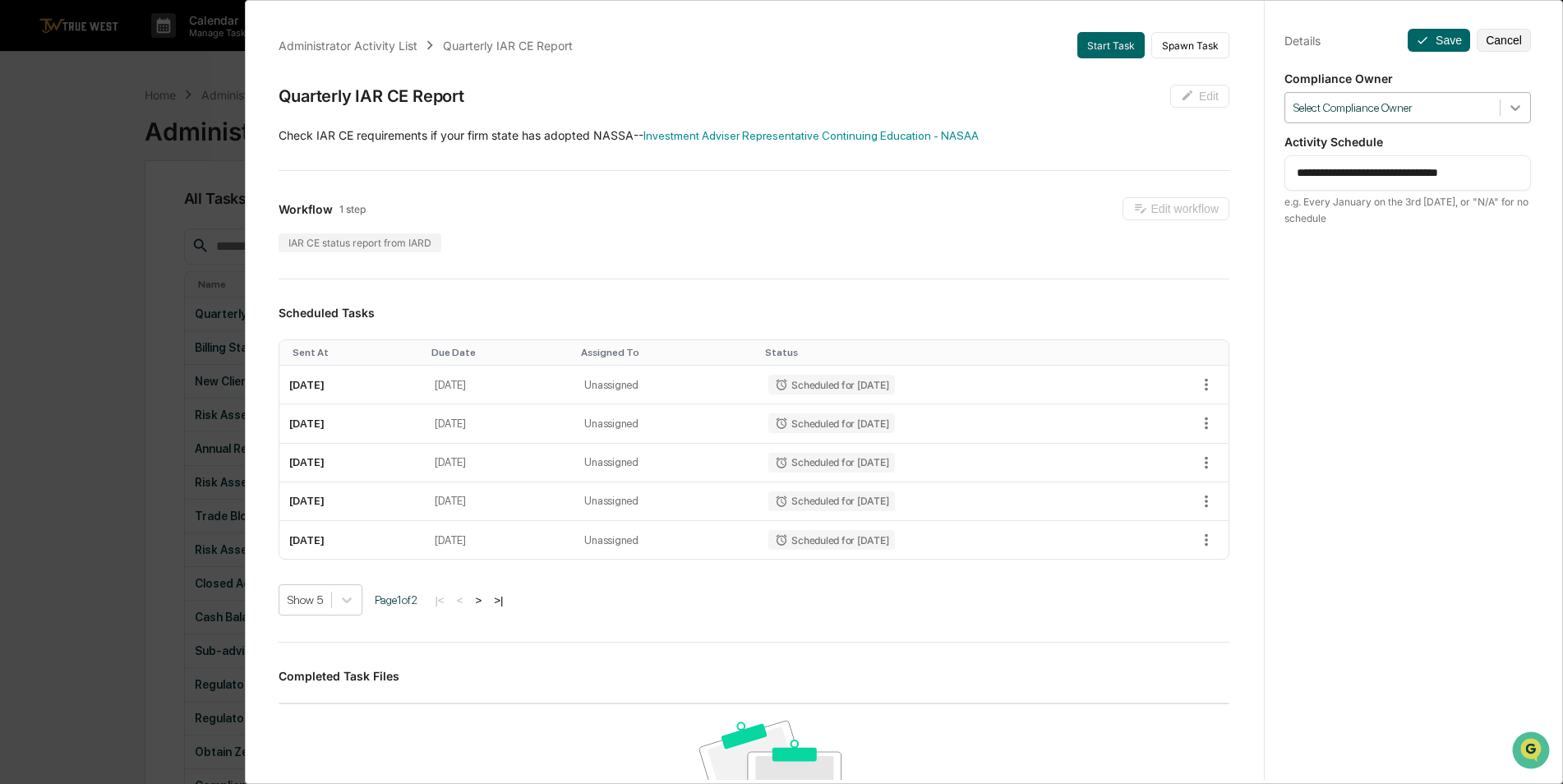
click at [1514, 105] on icon at bounding box center [1515, 107] width 16 height 16
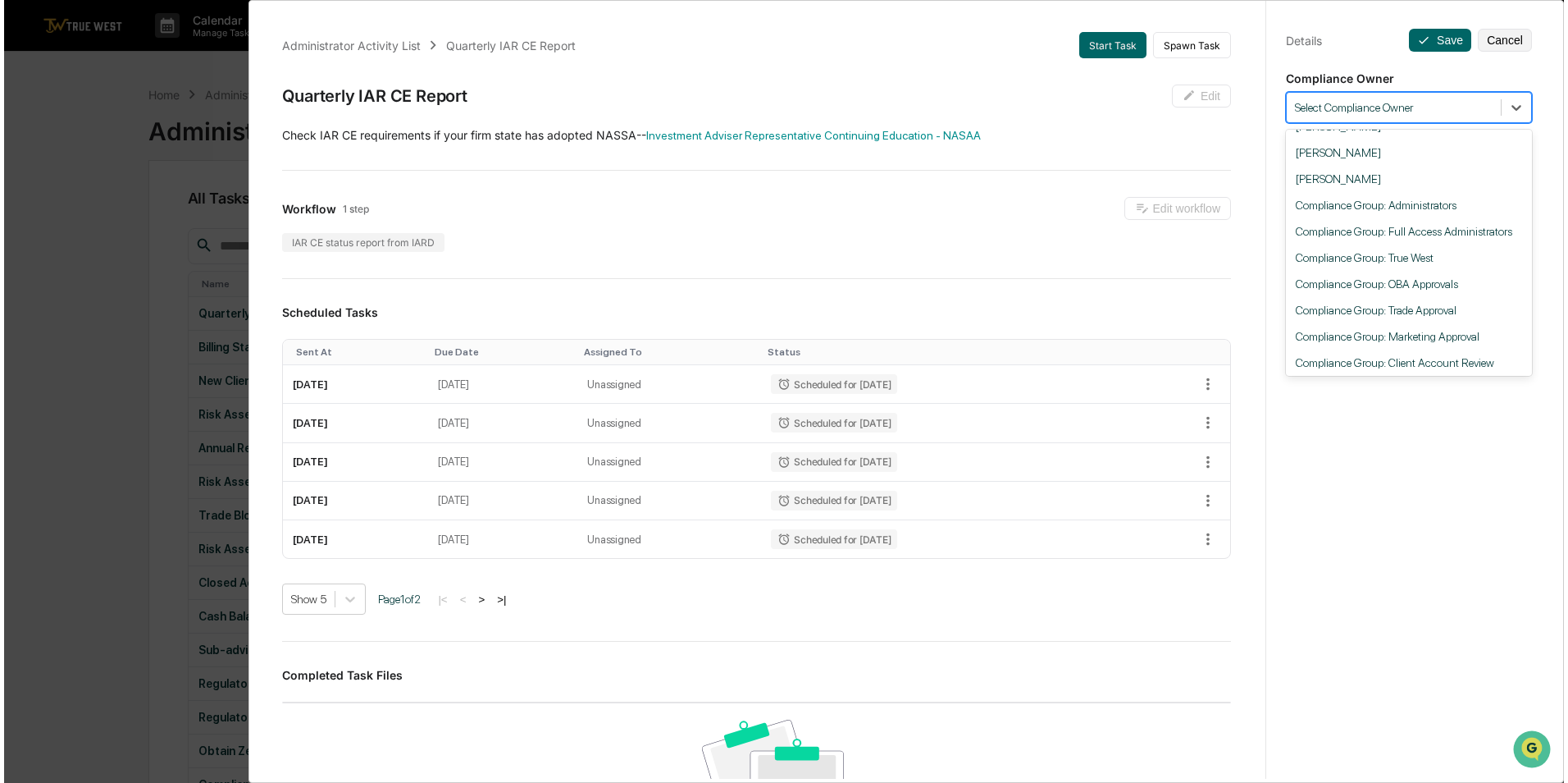
scroll to position [260, 0]
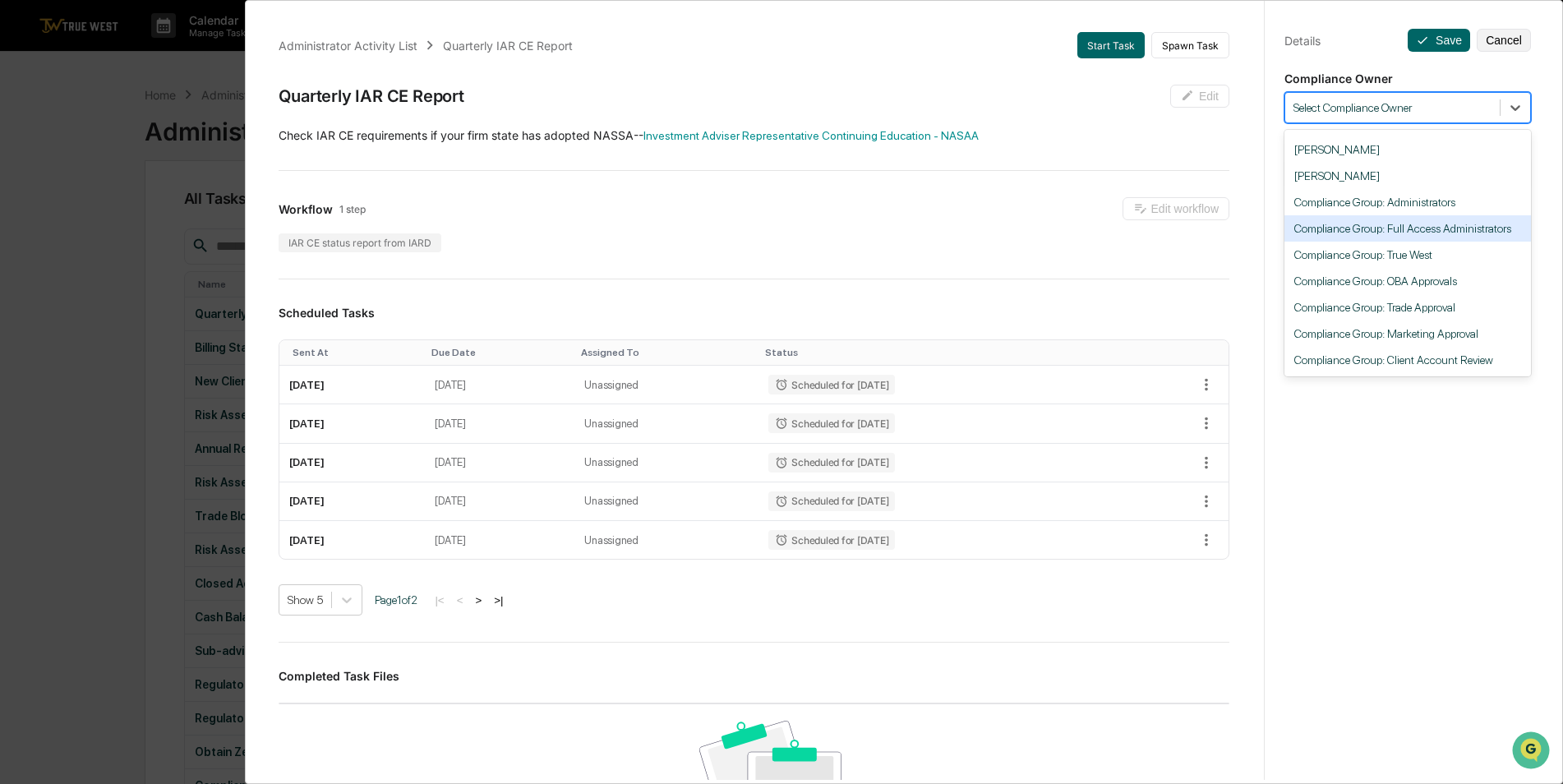
click at [1437, 221] on div "Compliance Group: Full Access Administrators" at bounding box center [1408, 228] width 247 height 26
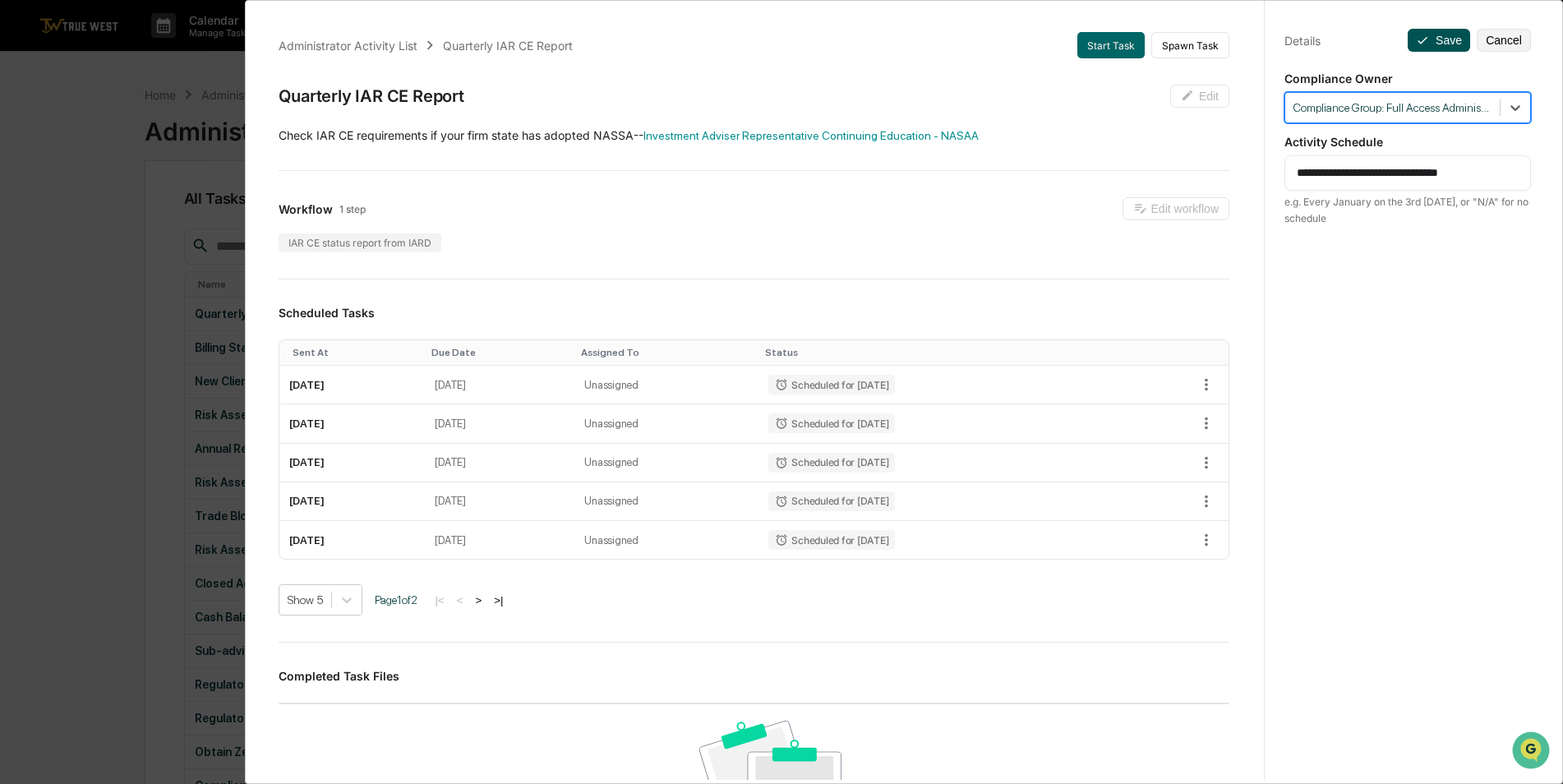
click at [1422, 38] on button "Save" at bounding box center [1439, 40] width 62 height 23
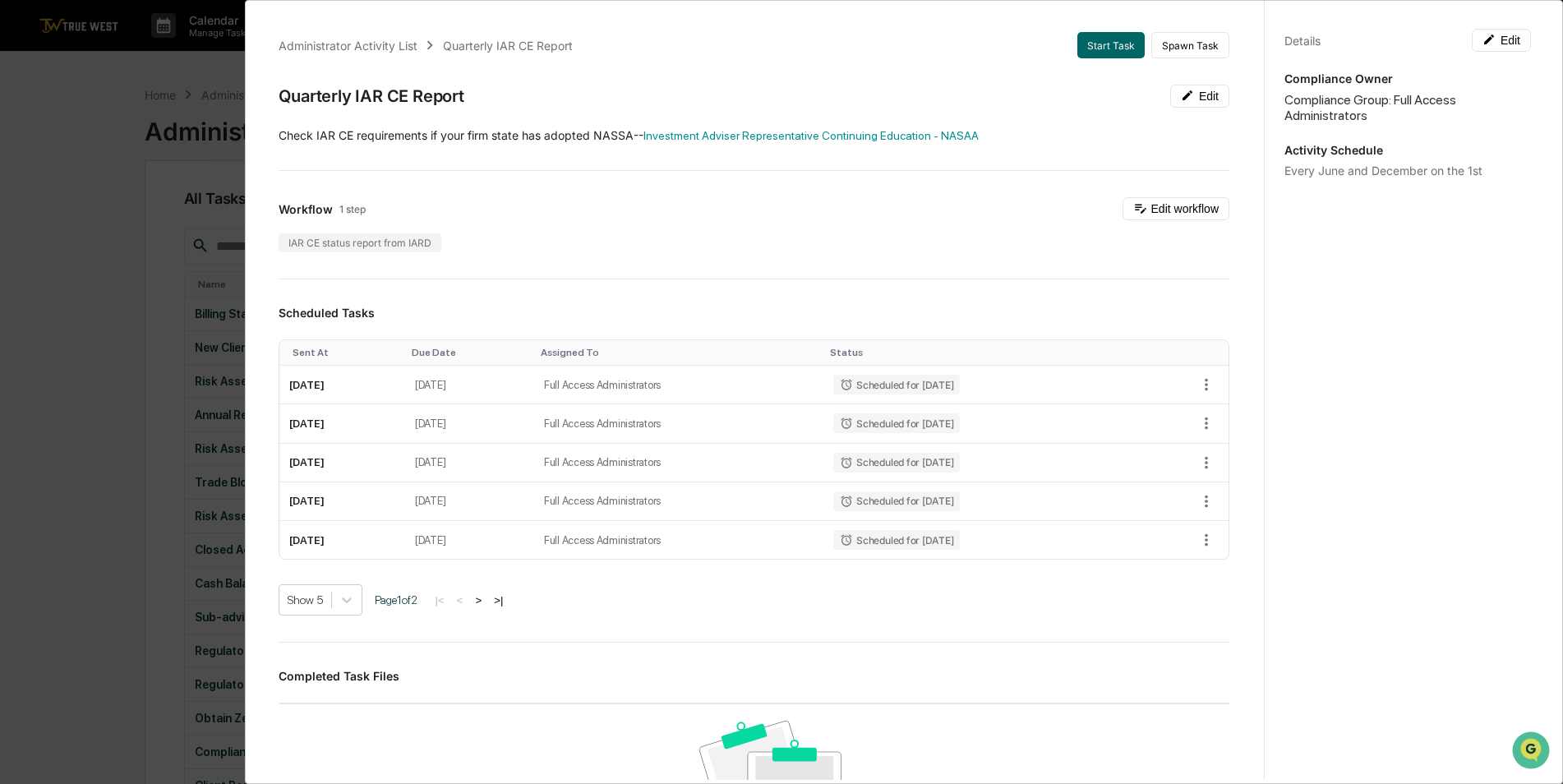
click at [67, 245] on div "Administrator Activity List Quarterly IAR CE Report Start Task Spawn Task Quart…" at bounding box center [782, 392] width 1563 height 784
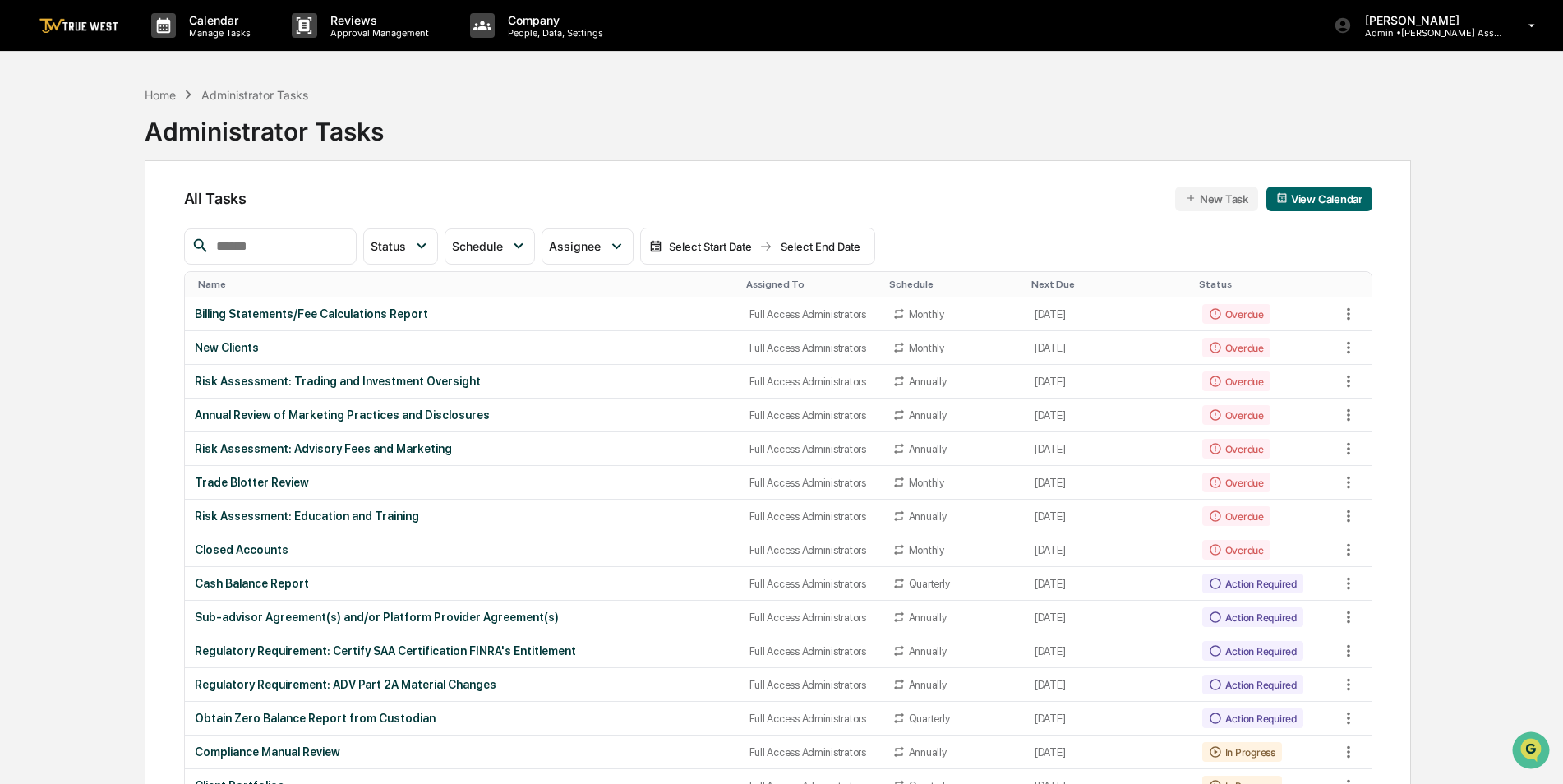
click at [775, 281] on div "Assigned To" at bounding box center [811, 284] width 130 height 11
click at [318, 243] on input "text" at bounding box center [279, 247] width 140 height 21
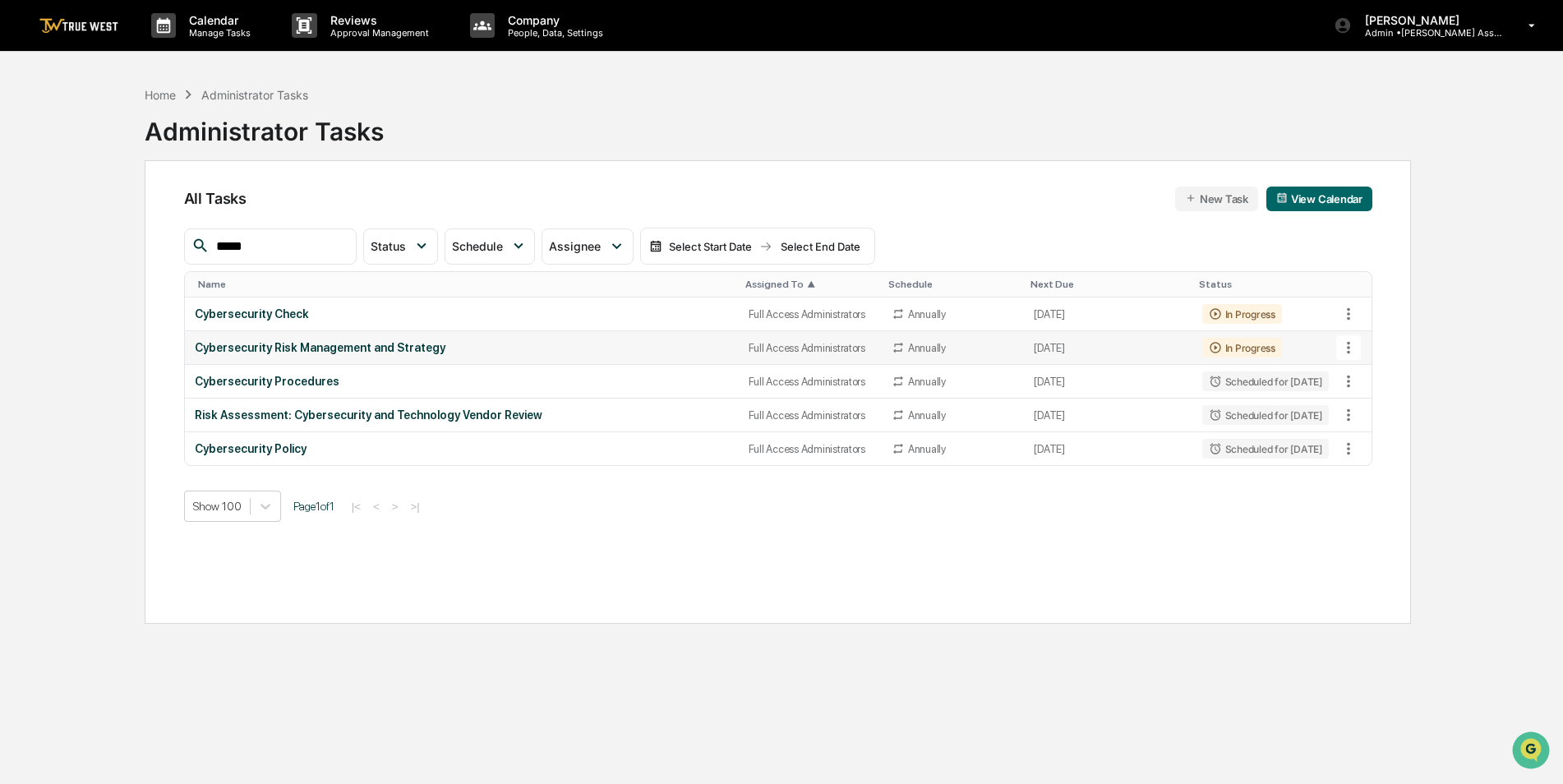
click at [1351, 351] on icon at bounding box center [1349, 347] width 18 height 18
click at [1372, 437] on li "Delete Task" at bounding box center [1410, 438] width 131 height 31
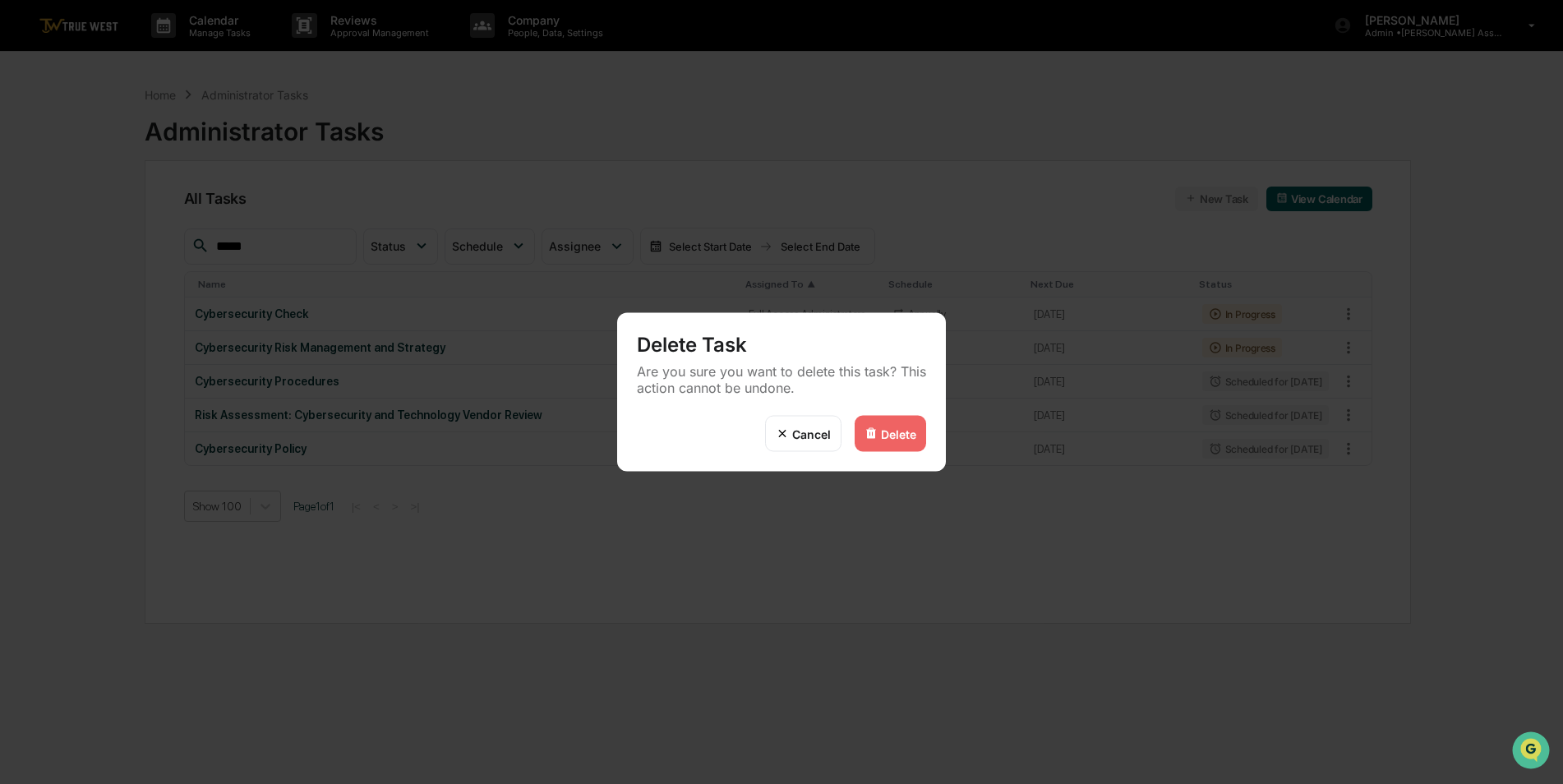
click at [898, 436] on div "Delete" at bounding box center [898, 433] width 35 height 14
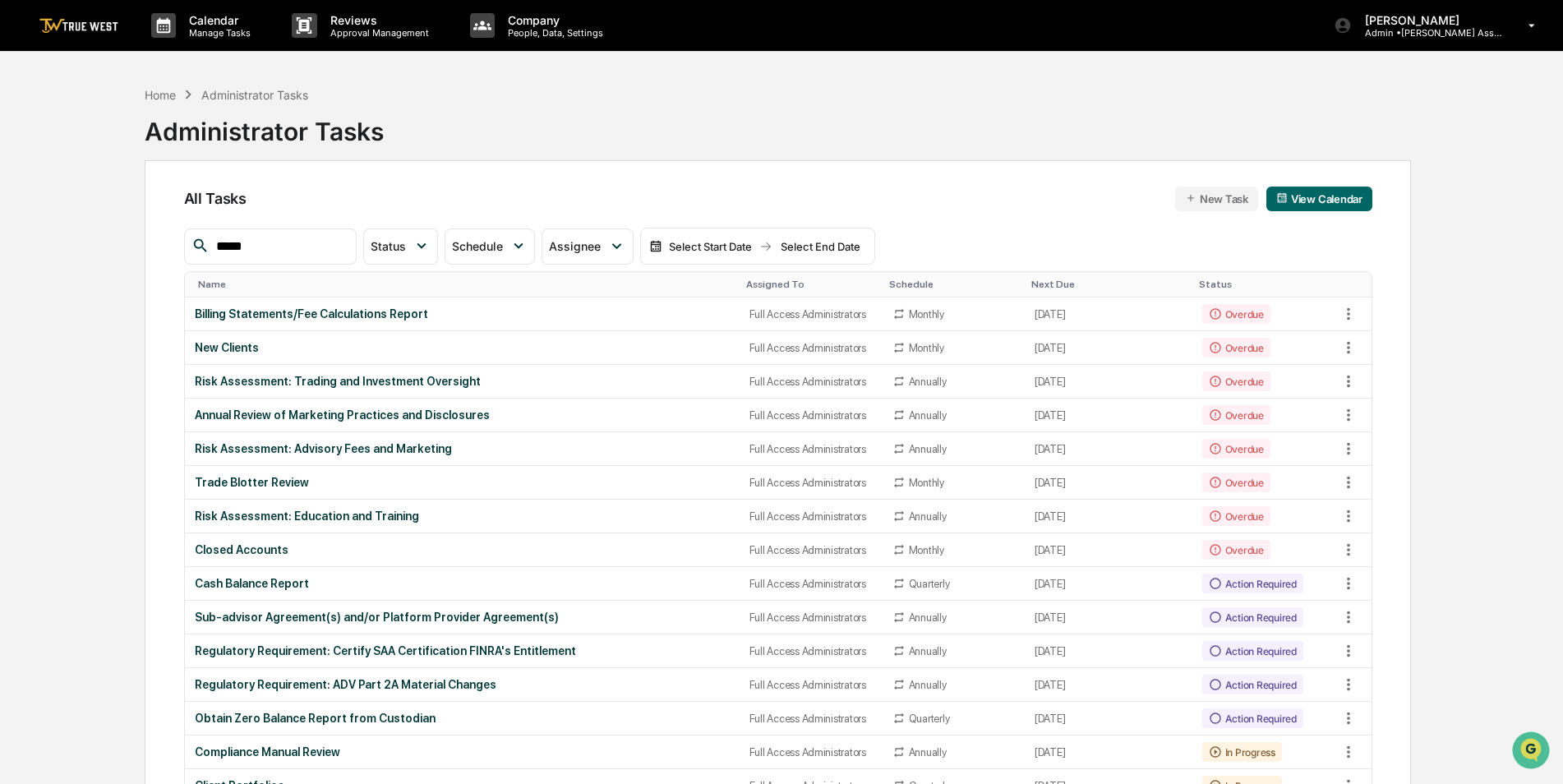
click at [339, 241] on input "*****" at bounding box center [279, 247] width 140 height 21
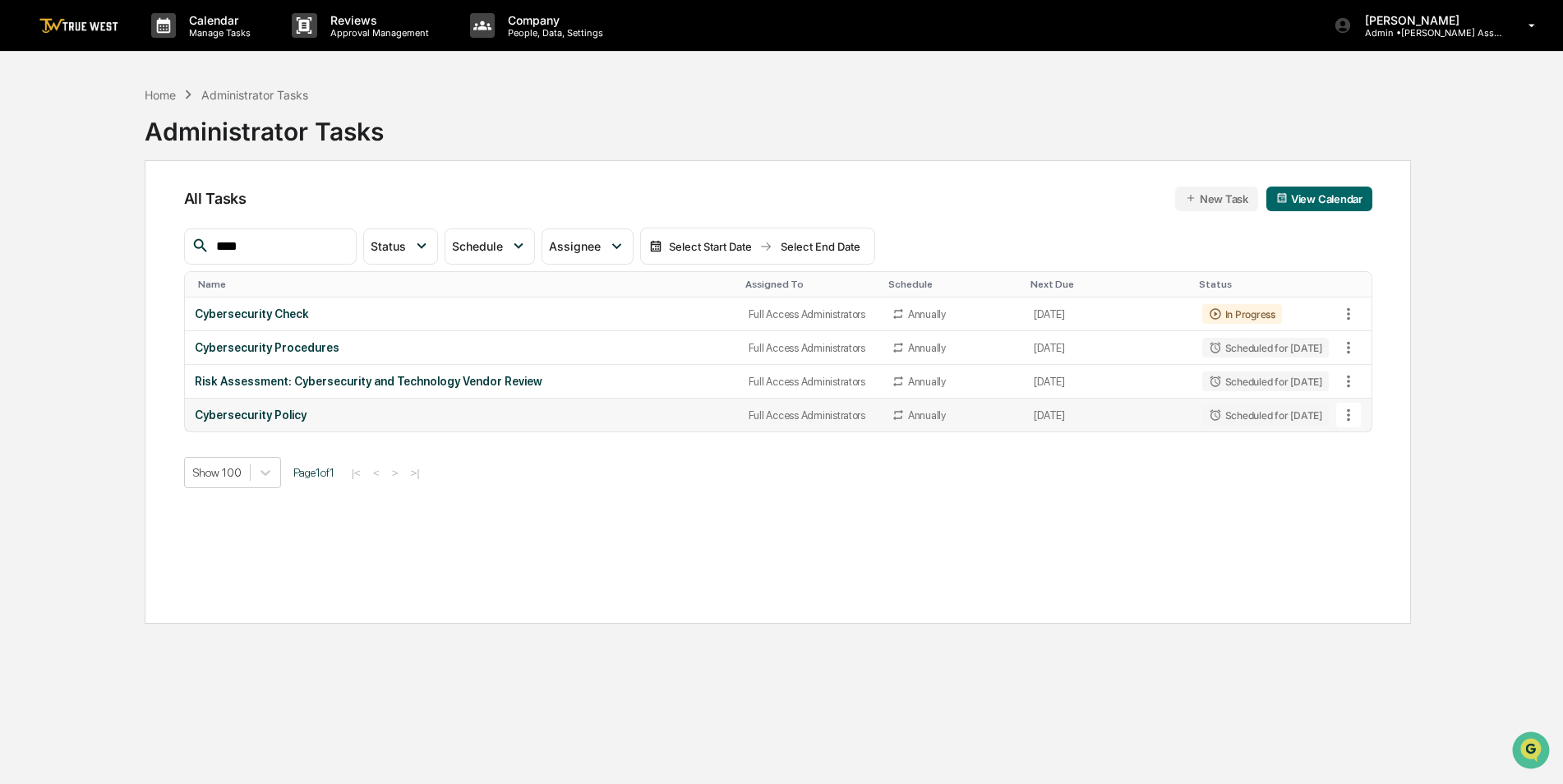
type input "****"
click at [1349, 413] on icon at bounding box center [1349, 415] width 18 height 18
click at [1393, 500] on li "Delete Task" at bounding box center [1410, 505] width 131 height 31
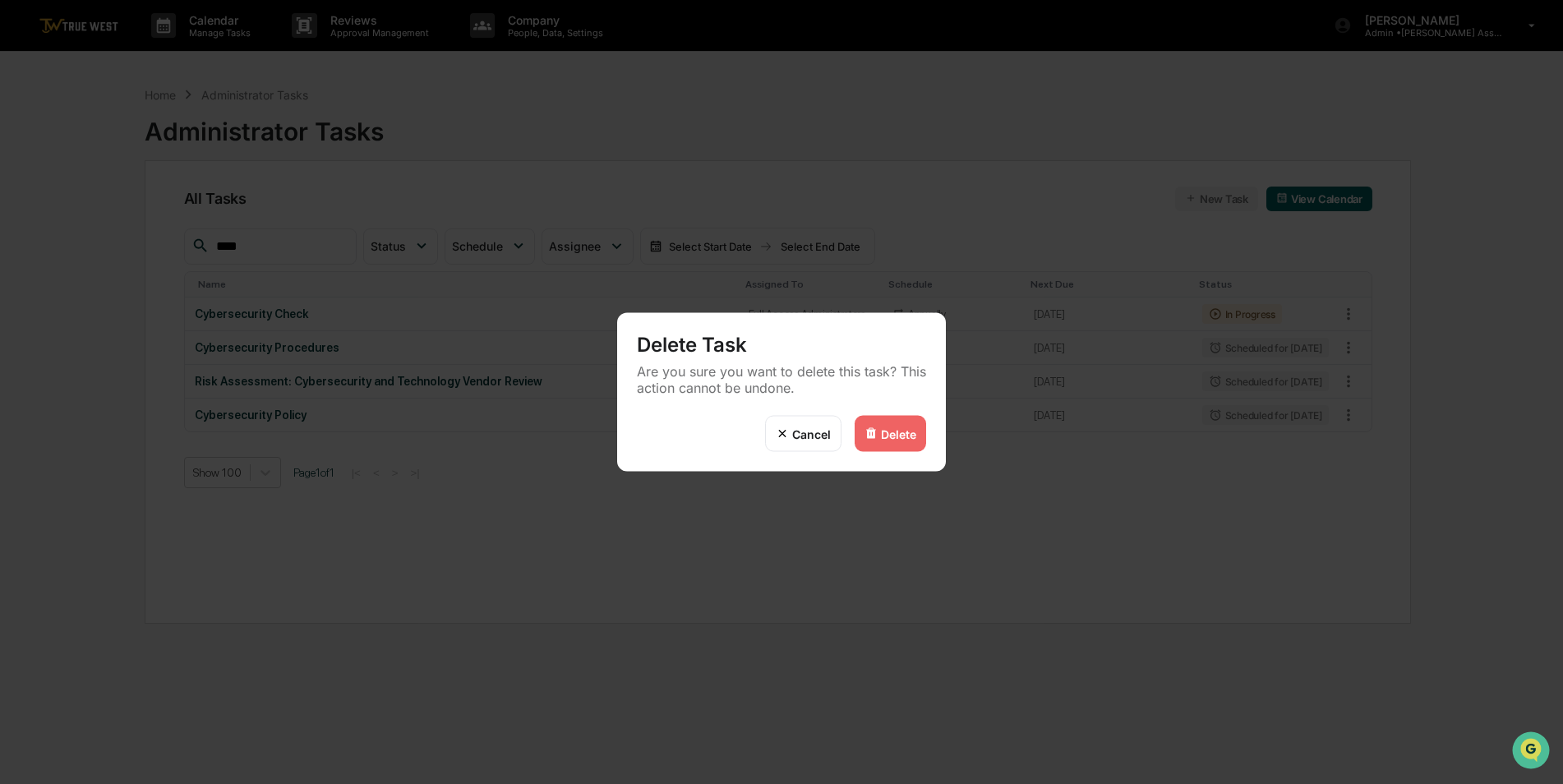
click at [902, 431] on div "Delete" at bounding box center [898, 433] width 35 height 14
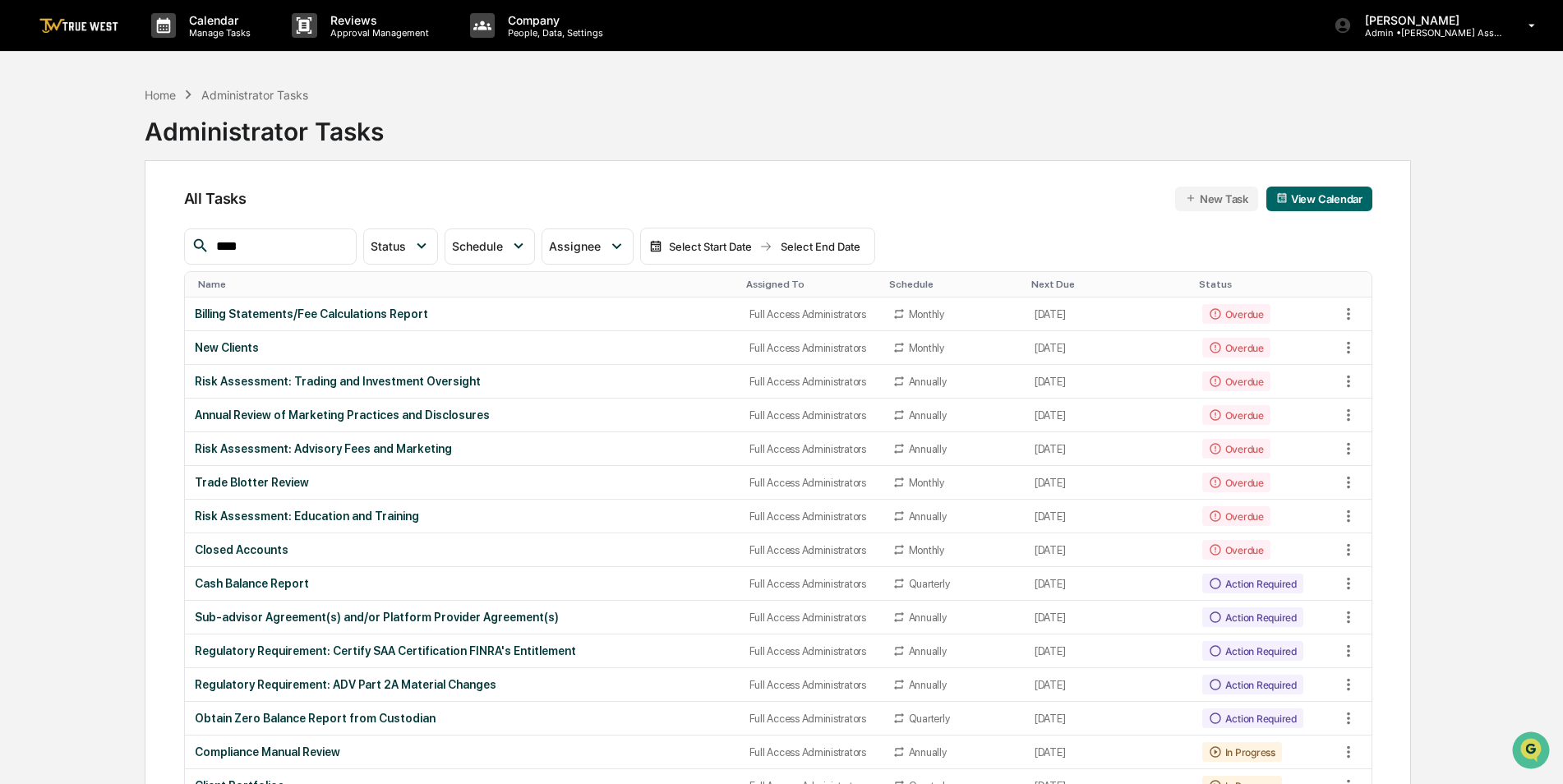
click at [754, 286] on div "Assigned To" at bounding box center [811, 284] width 130 height 11
click at [1442, 27] on p "Admin • [PERSON_NAME] Asset Management" at bounding box center [1429, 33] width 153 height 11
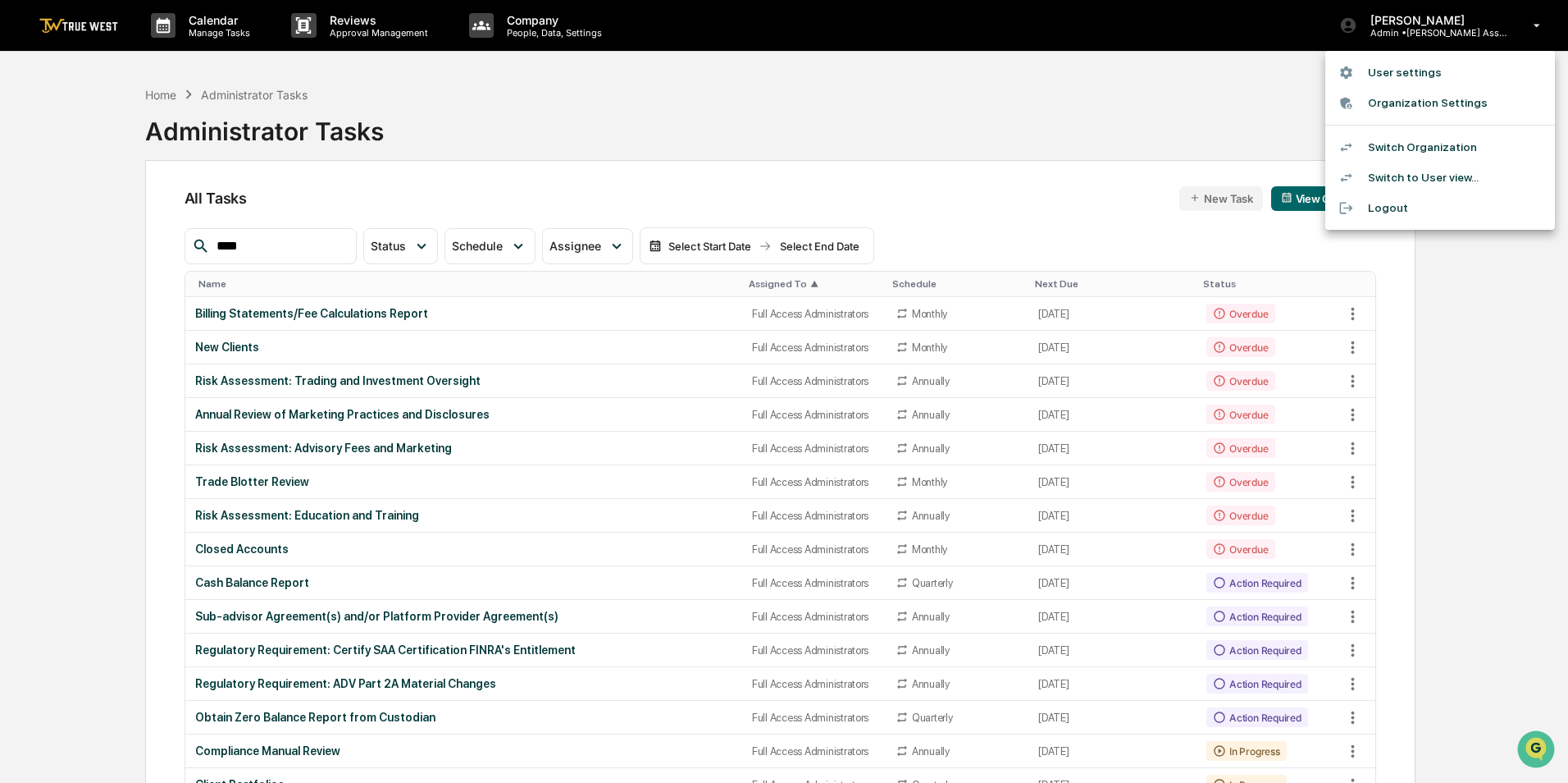
click at [1432, 148] on li "Switch Organization" at bounding box center [1440, 147] width 230 height 31
